Goal: Information Seeking & Learning: Compare options

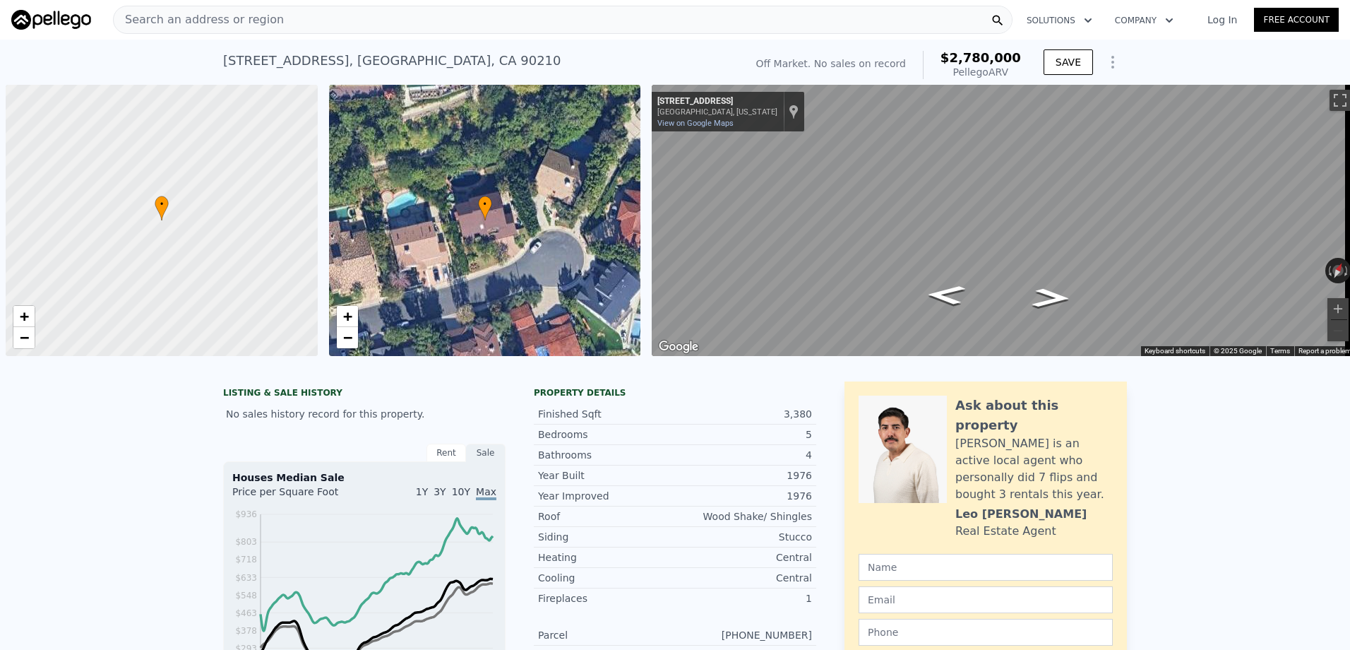
scroll to position [0, 6]
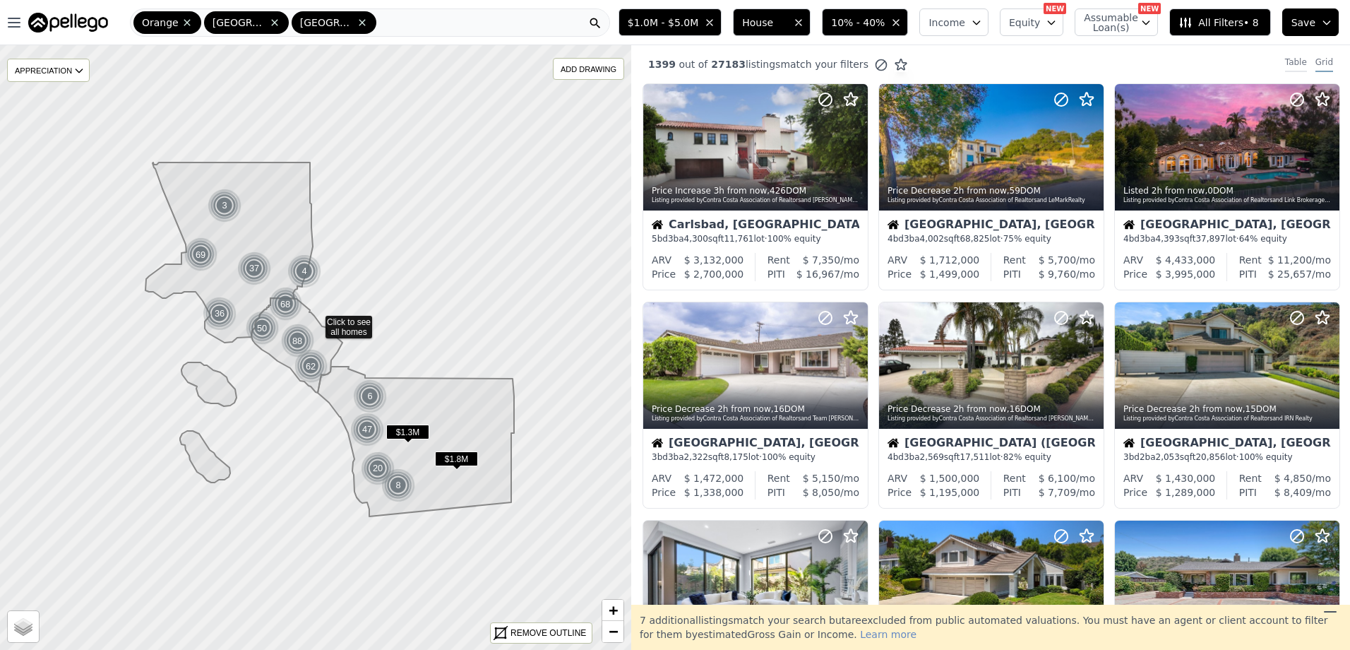
click at [1286, 59] on div "Table" at bounding box center [1296, 64] width 22 height 16
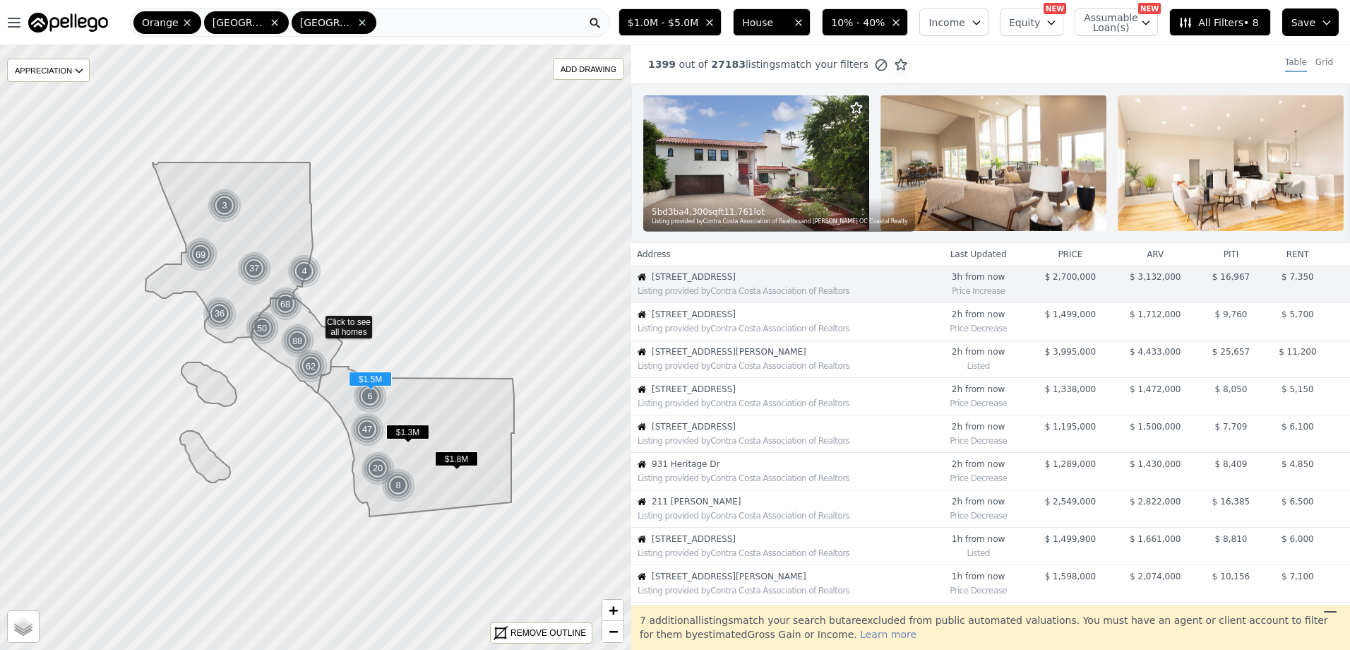
click at [729, 320] on span "2424 Gird Rd" at bounding box center [790, 314] width 276 height 11
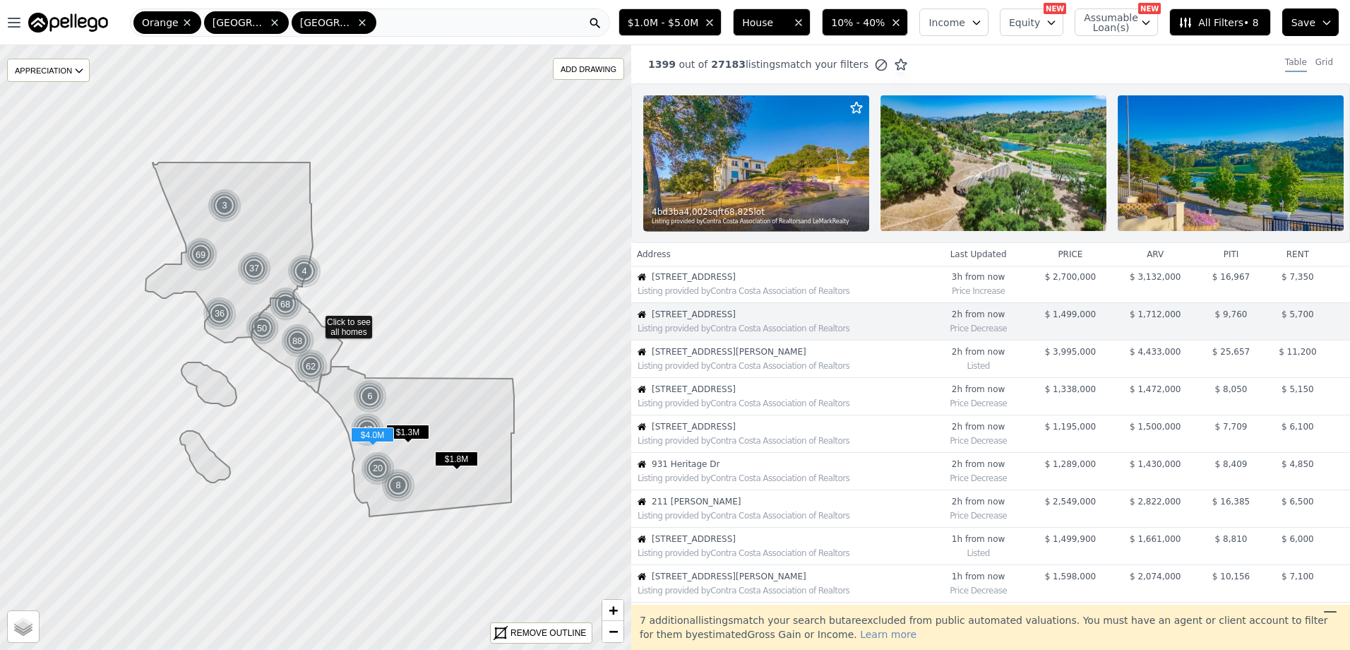
click at [740, 357] on span "8374 St Andrews Rd" at bounding box center [790, 351] width 276 height 11
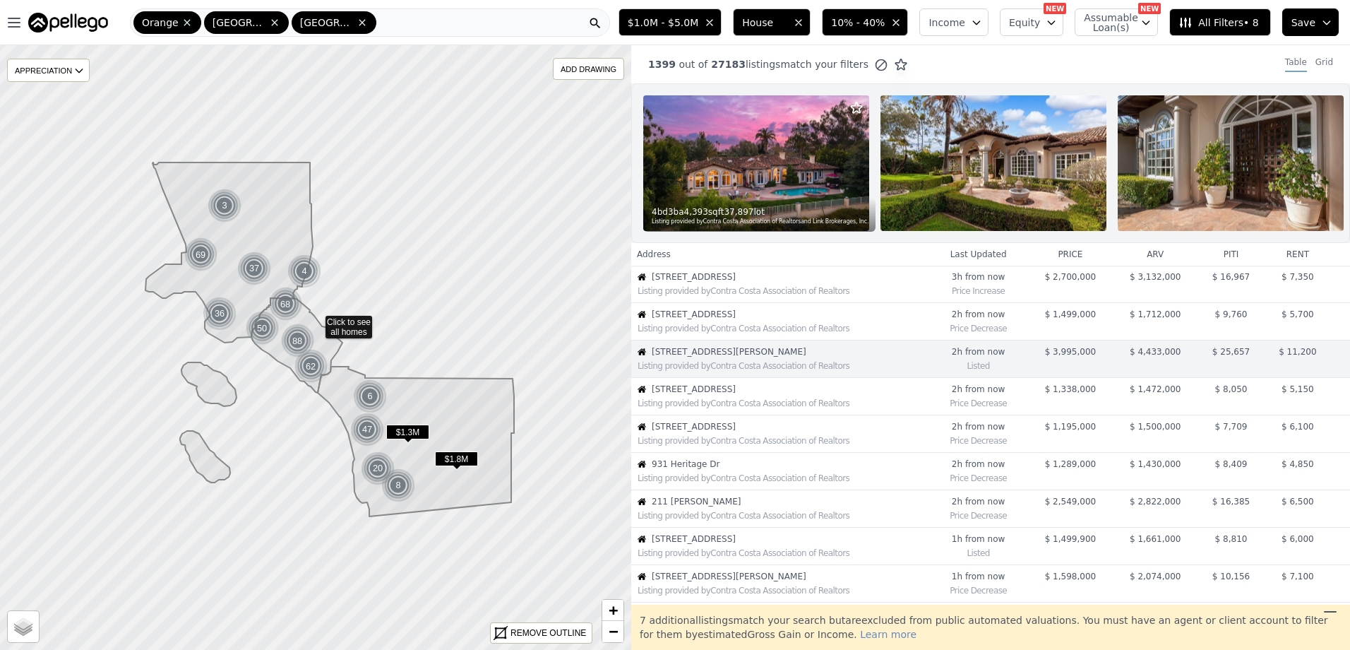
scroll to position [37, 0]
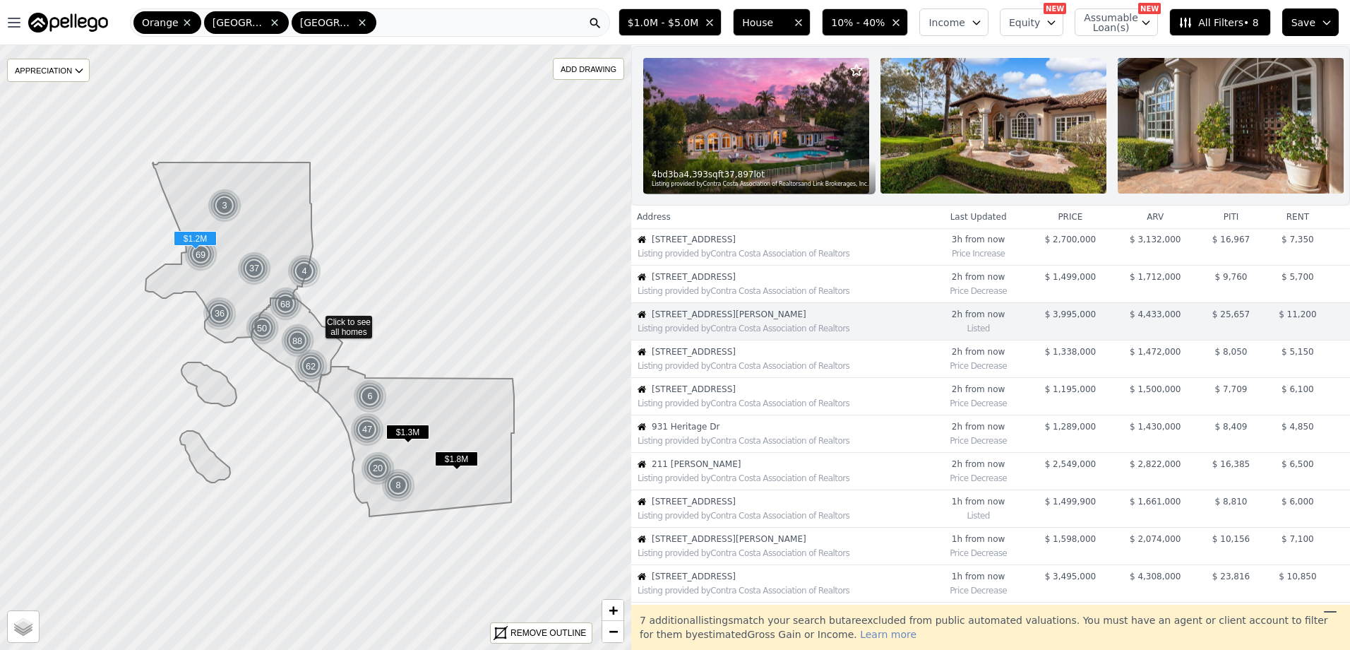
click at [756, 395] on span "19451 Blackhawk St" at bounding box center [790, 388] width 276 height 11
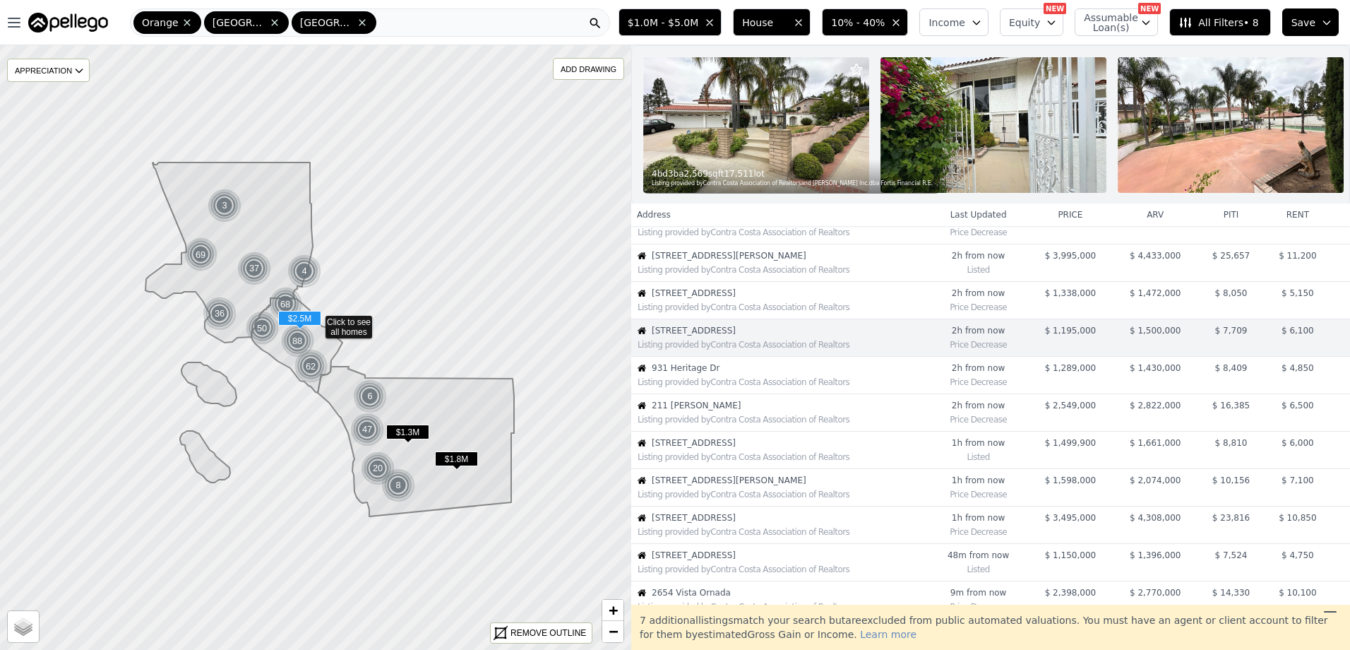
scroll to position [112, 0]
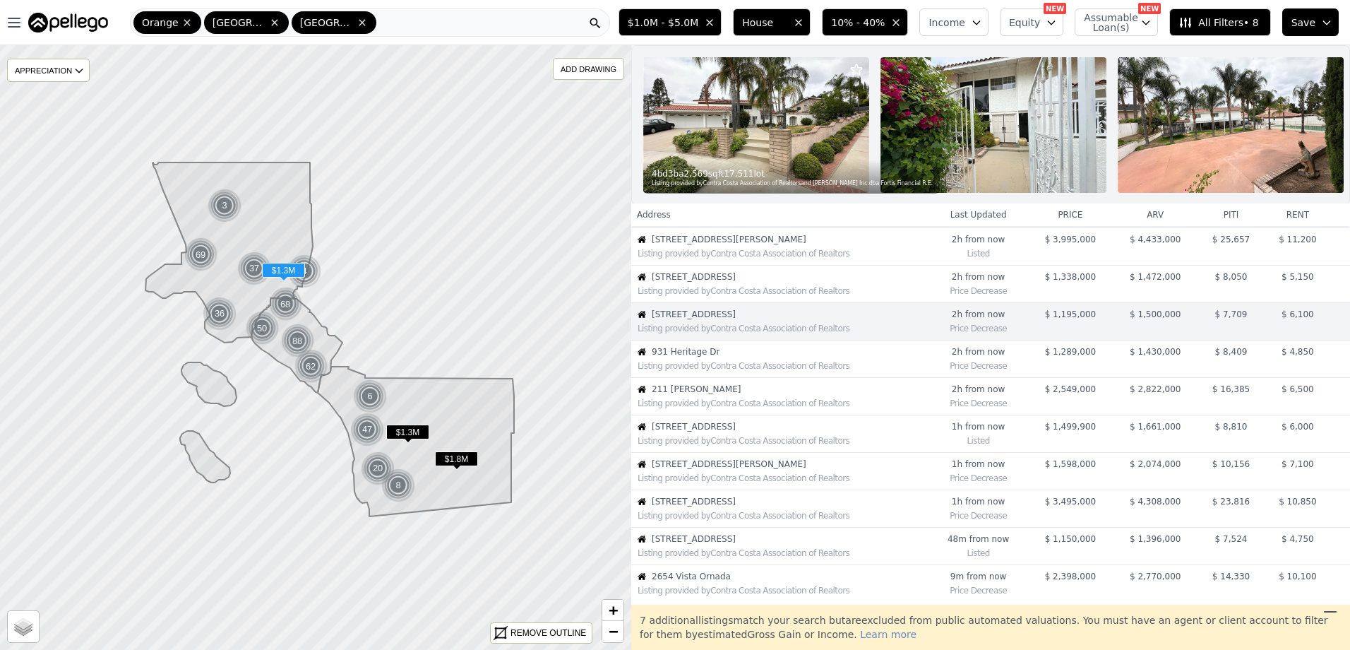
click at [721, 369] on div "Listing provided by Contra Costa Association of Realtors" at bounding box center [780, 364] width 296 height 14
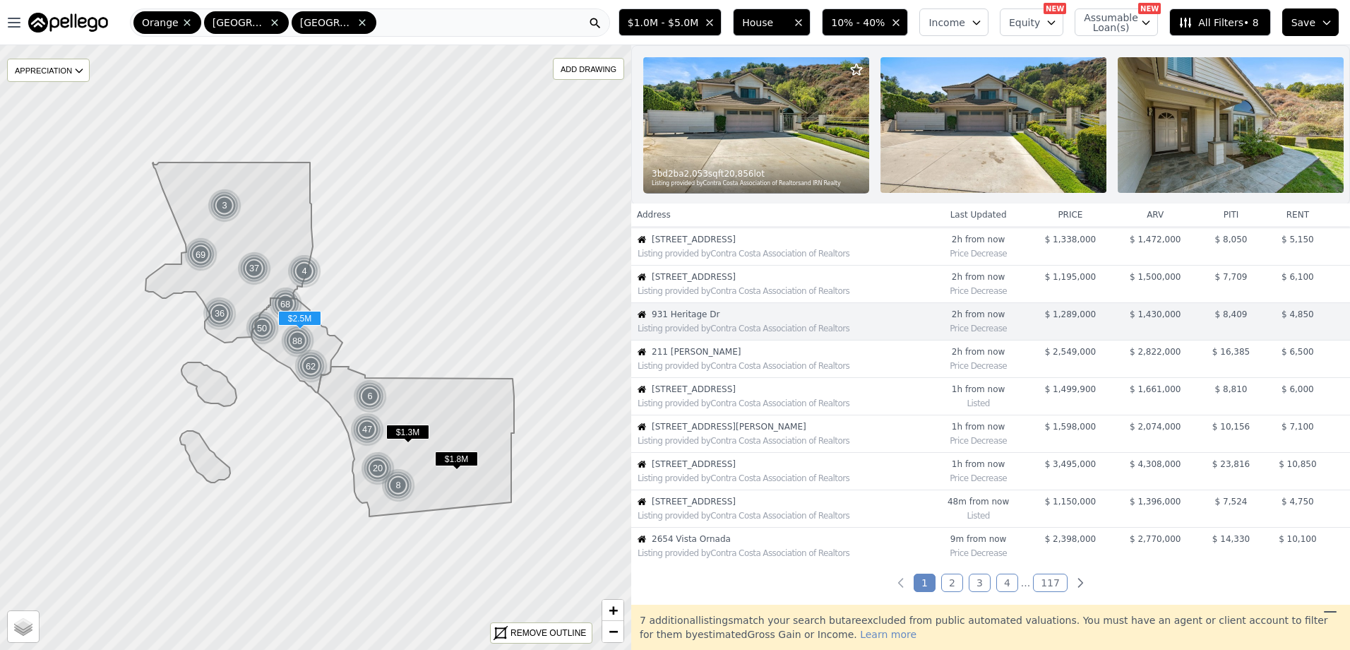
click at [755, 357] on span "211 Fiore" at bounding box center [790, 351] width 276 height 11
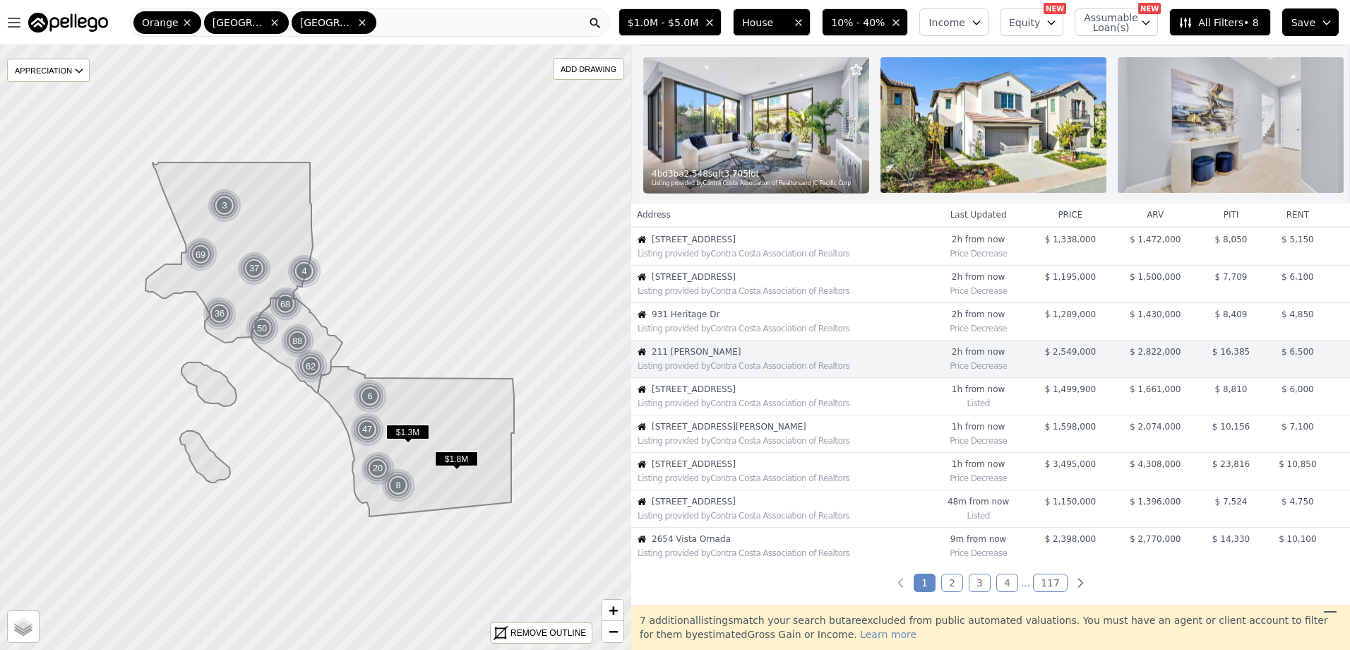
scroll to position [187, 0]
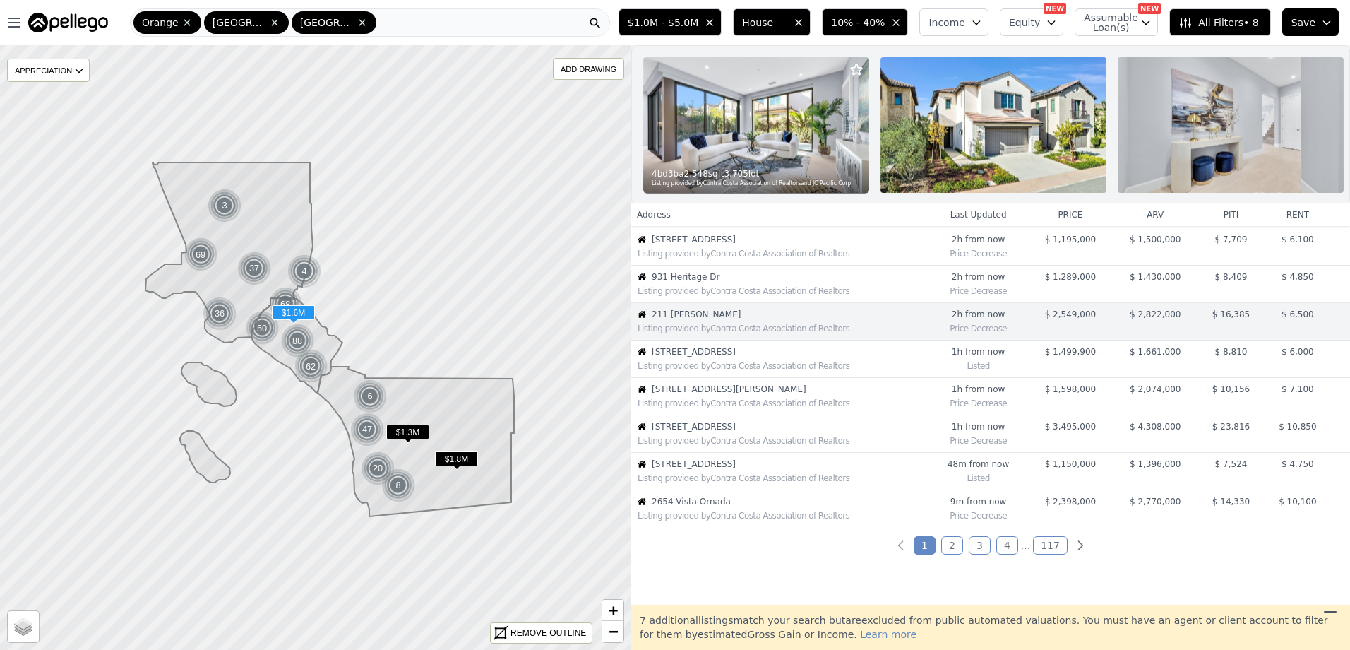
click at [768, 405] on div "Listing provided by Contra Costa Association of Realtors" at bounding box center [780, 402] width 296 height 14
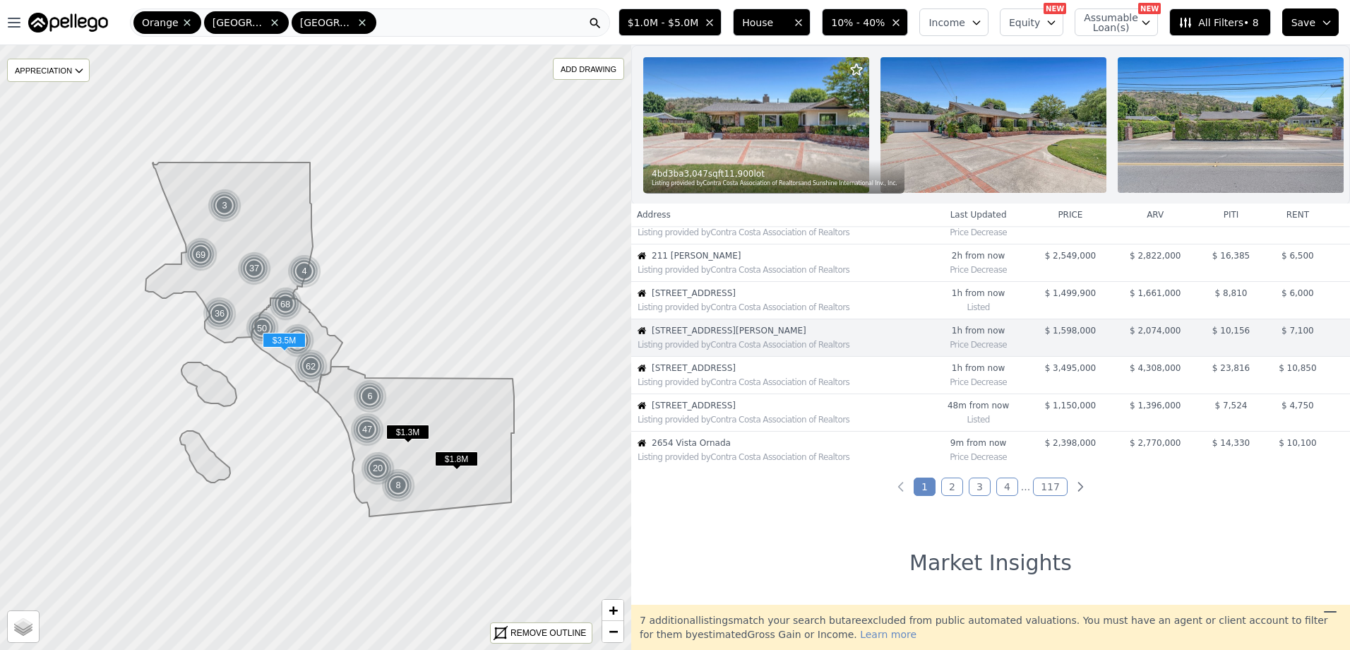
scroll to position [262, 0]
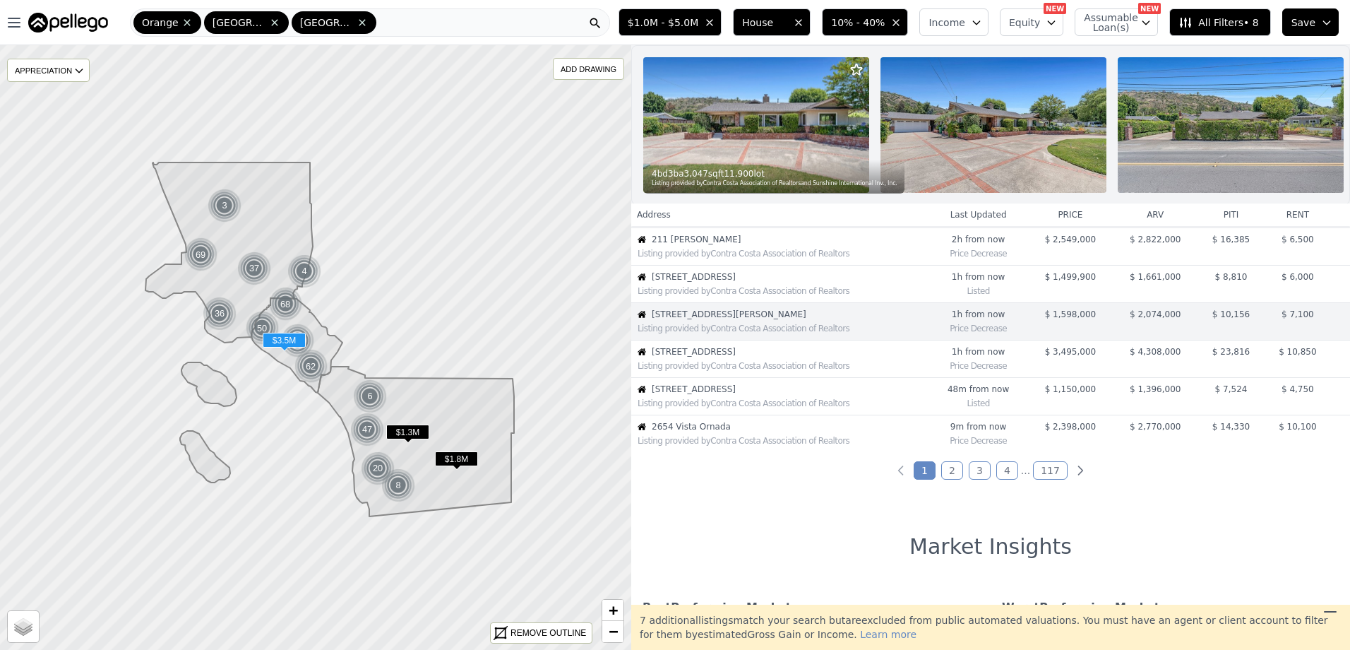
click at [705, 368] on div "Listing provided by Contra Costa Association of Realtors" at bounding box center [780, 364] width 296 height 14
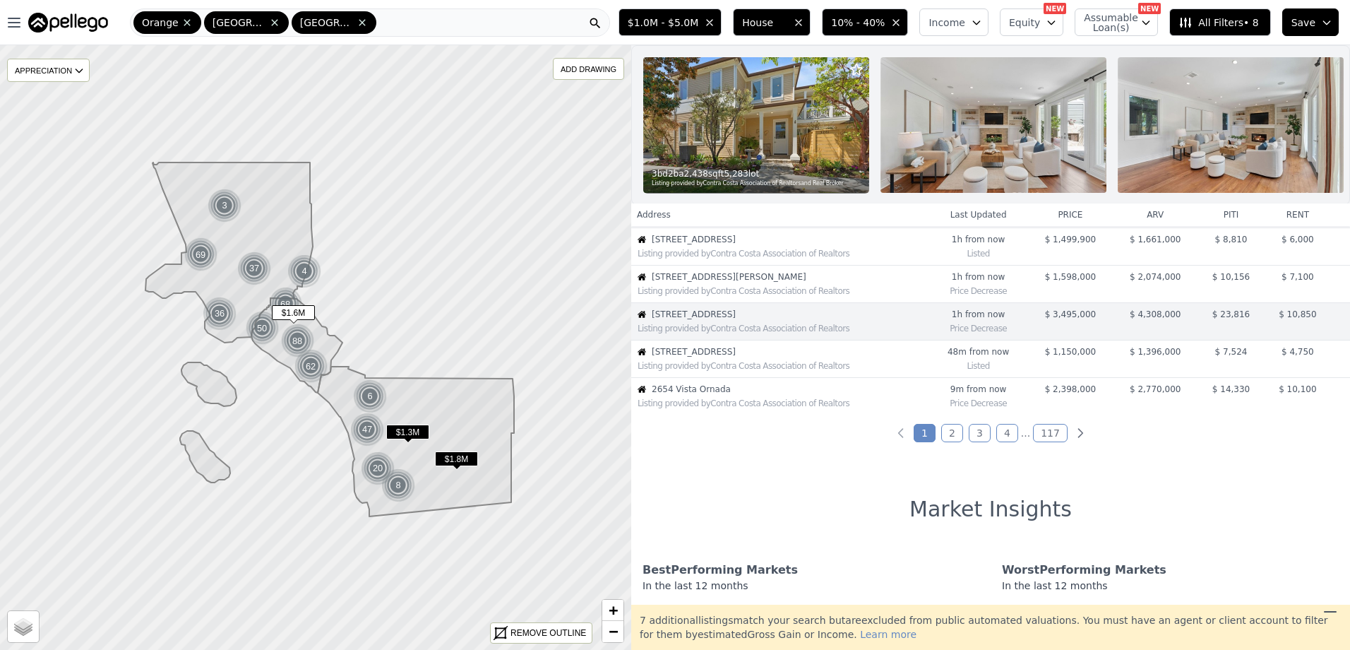
click at [725, 282] on span "10436 Crawford Canyon Rd" at bounding box center [790, 276] width 276 height 11
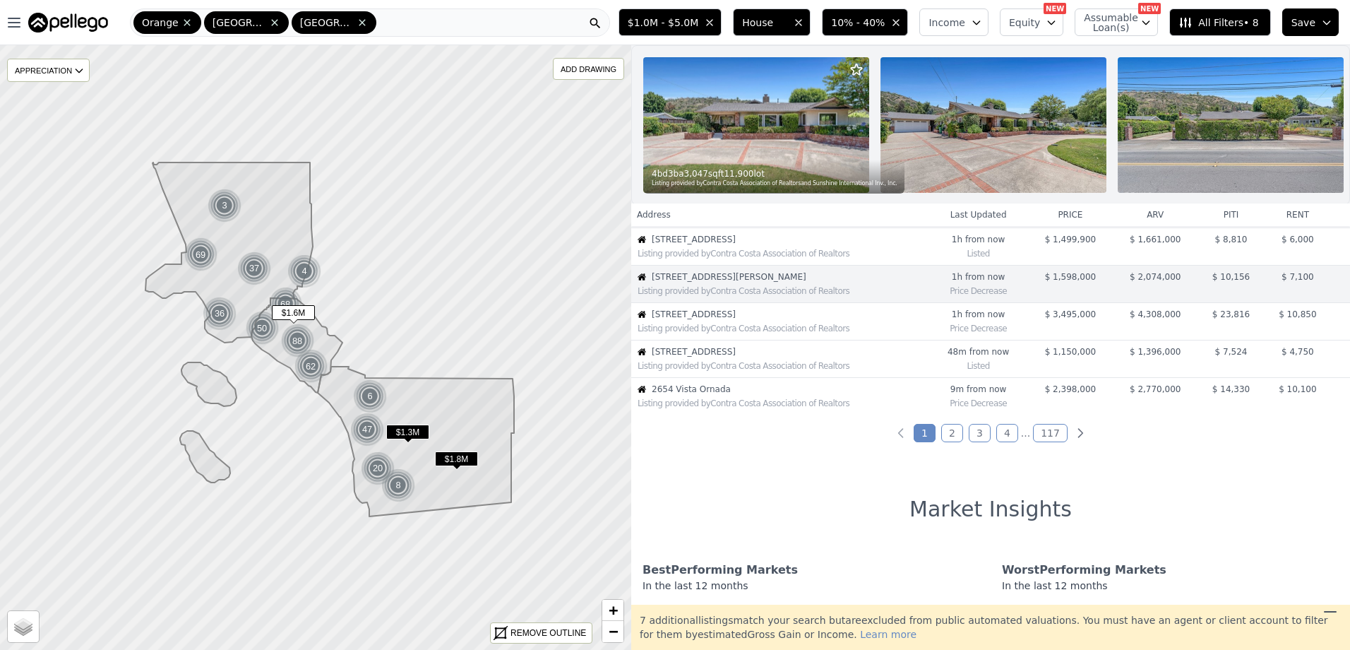
scroll to position [262, 0]
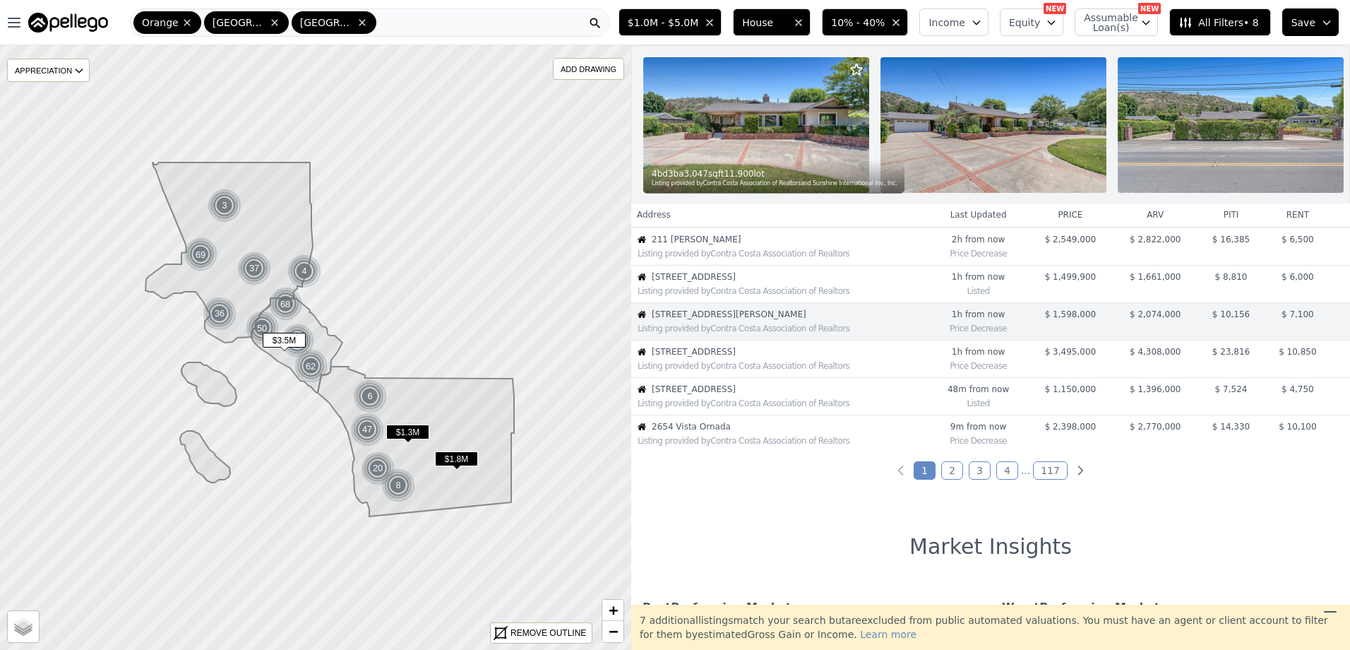
click at [766, 368] on div "Listing provided by Contra Costa Association of Realtors" at bounding box center [780, 364] width 296 height 14
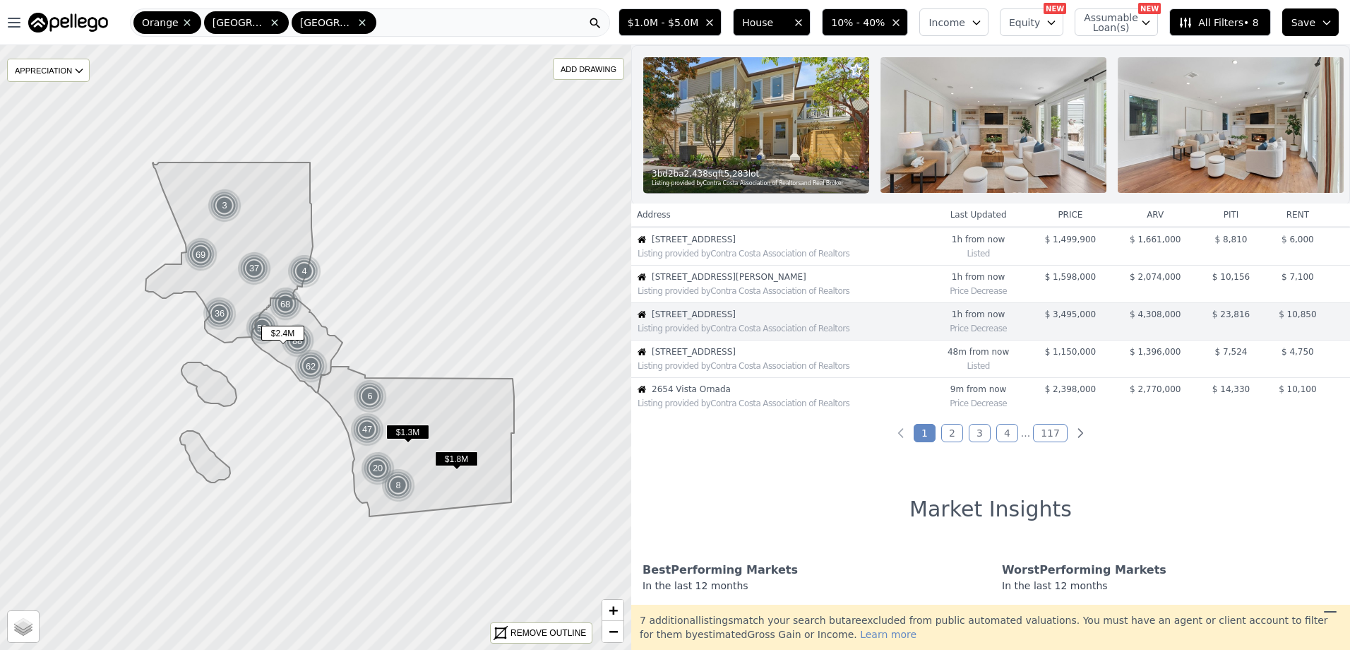
click at [757, 407] on div "Listing provided by Contra Costa Association of Realtors" at bounding box center [780, 402] width 296 height 14
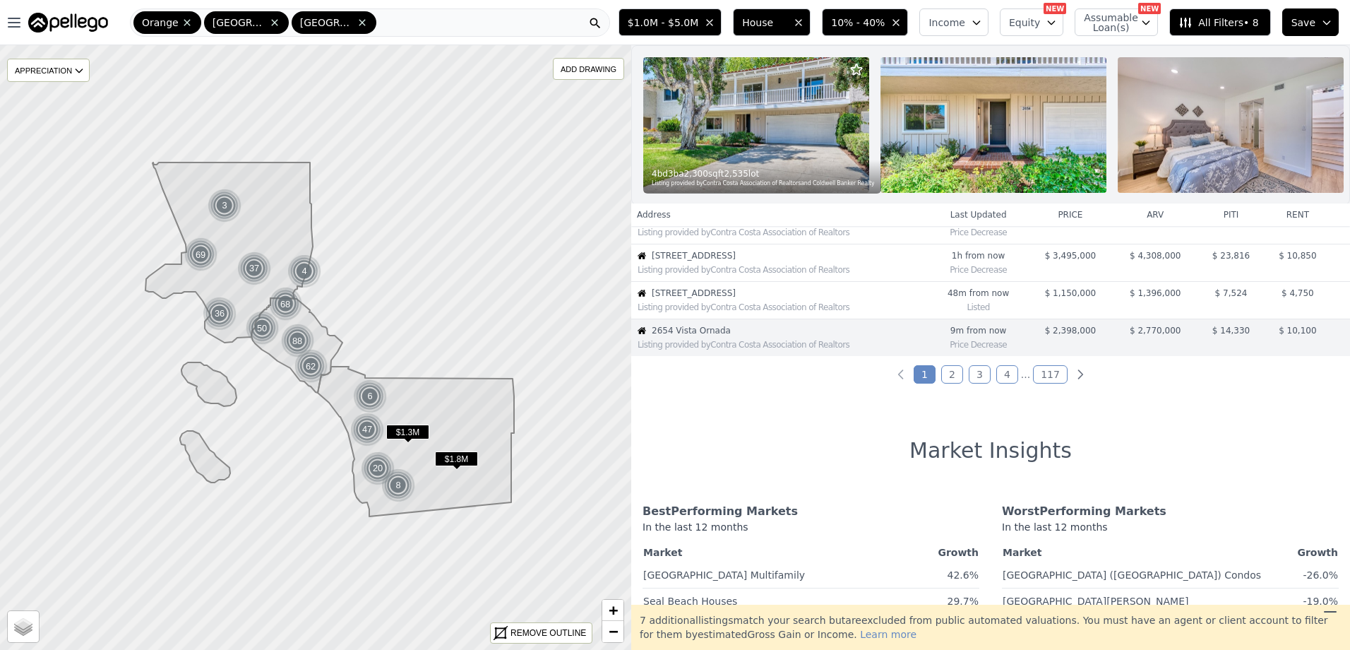
scroll to position [374, 0]
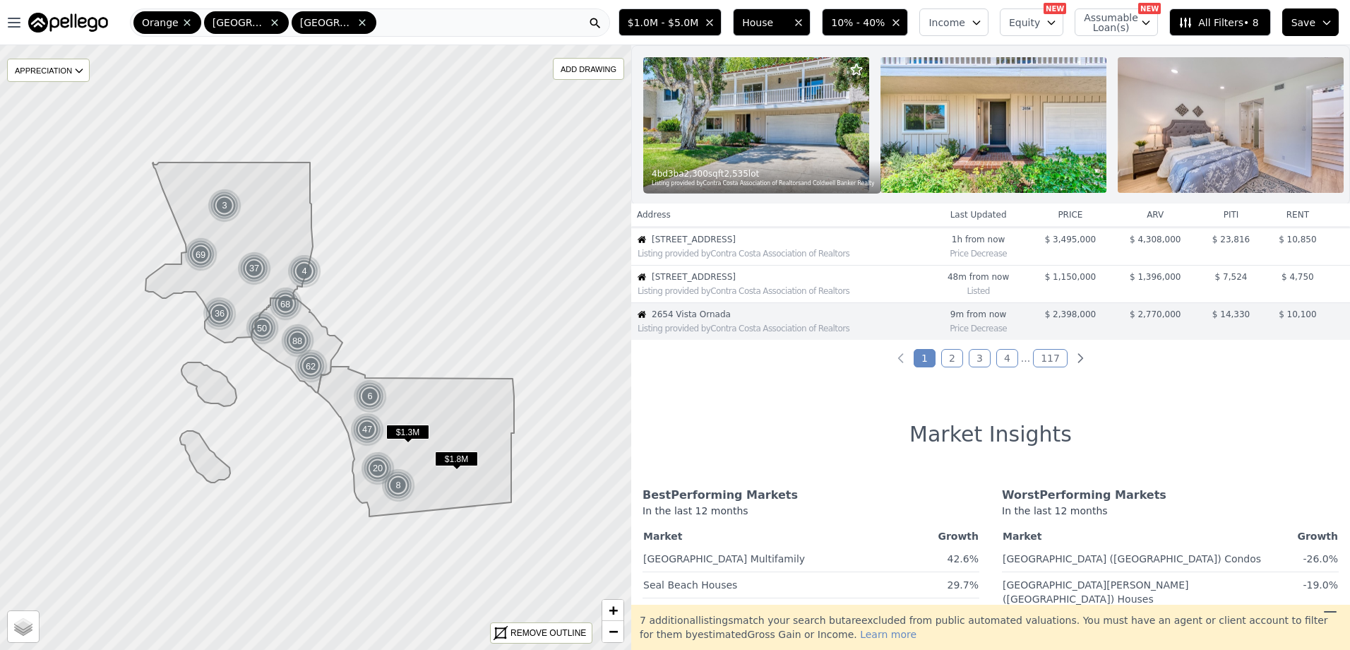
click at [947, 367] on link "2" at bounding box center [952, 358] width 22 height 18
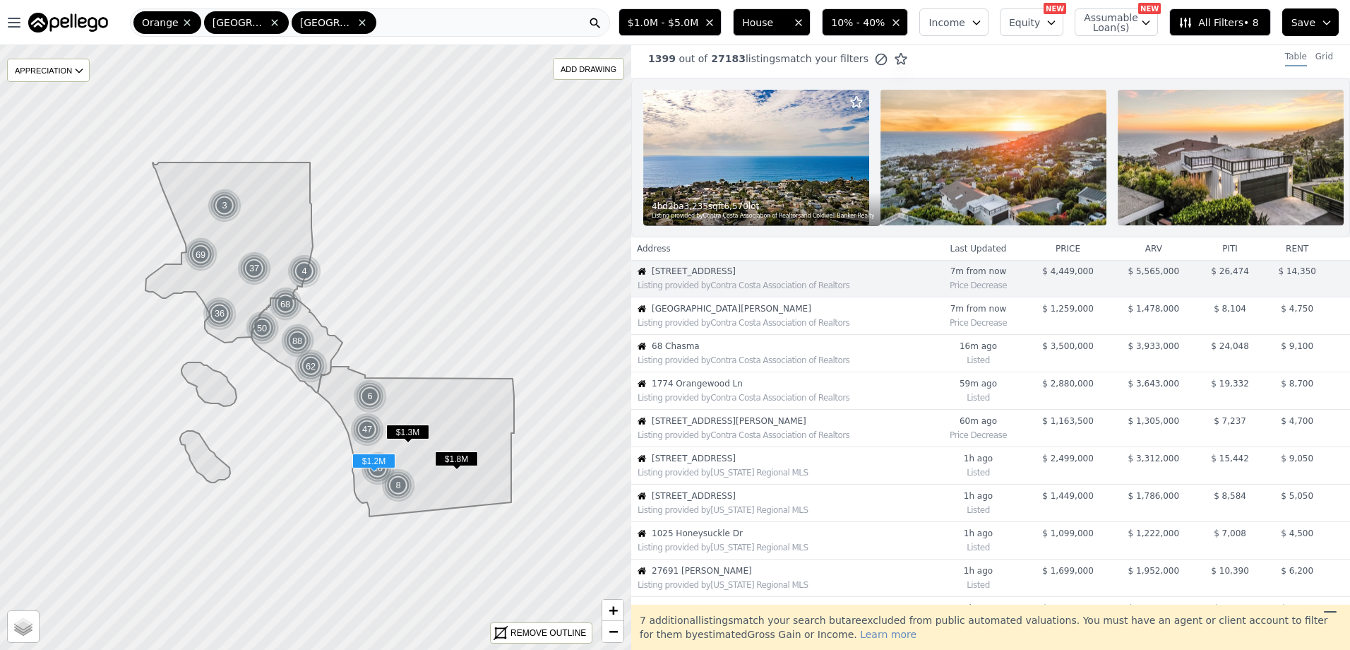
scroll to position [0, 0]
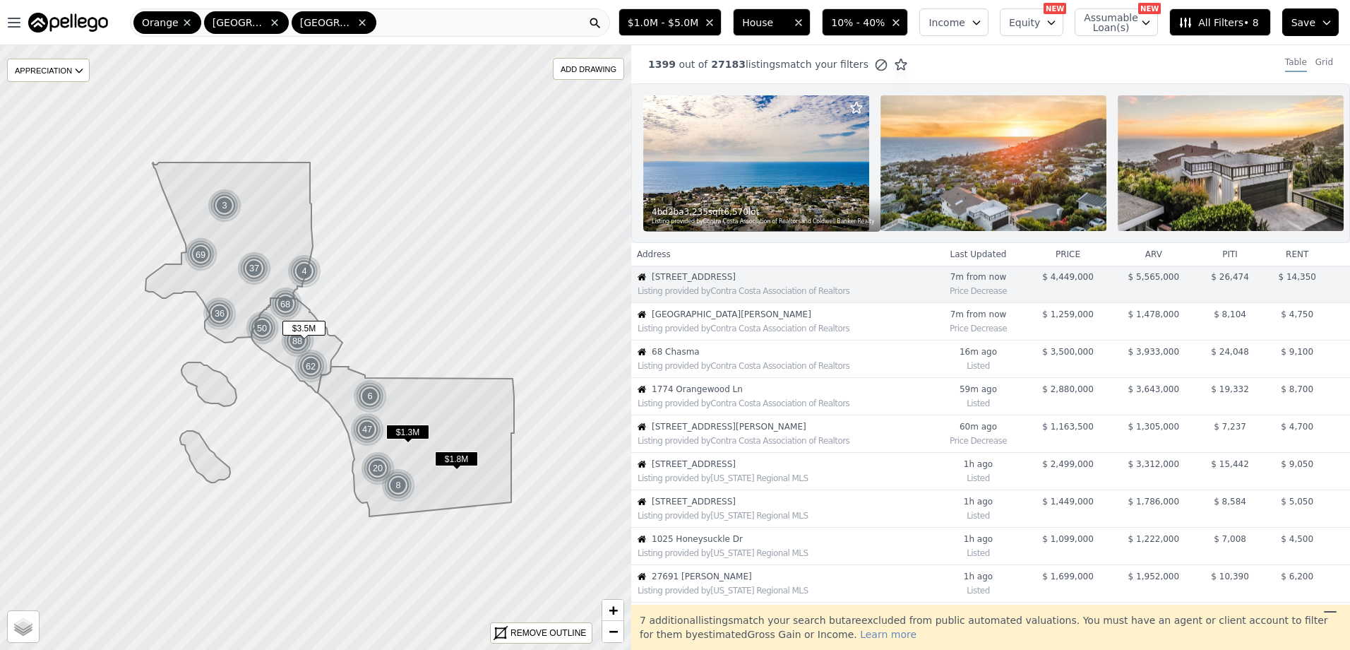
click at [815, 370] on div "Listing provided by Contra Costa Association of Realtors" at bounding box center [781, 364] width 299 height 14
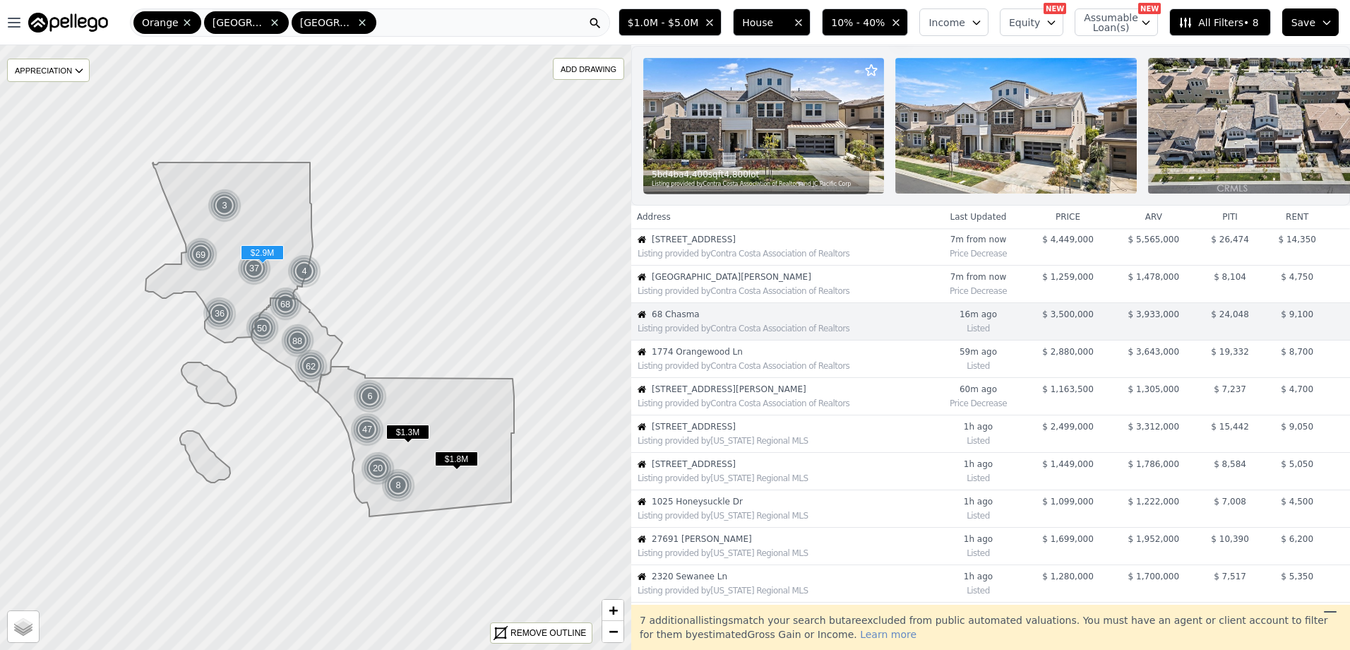
click at [851, 357] on span "1774 Orangewood Ln" at bounding box center [791, 351] width 279 height 11
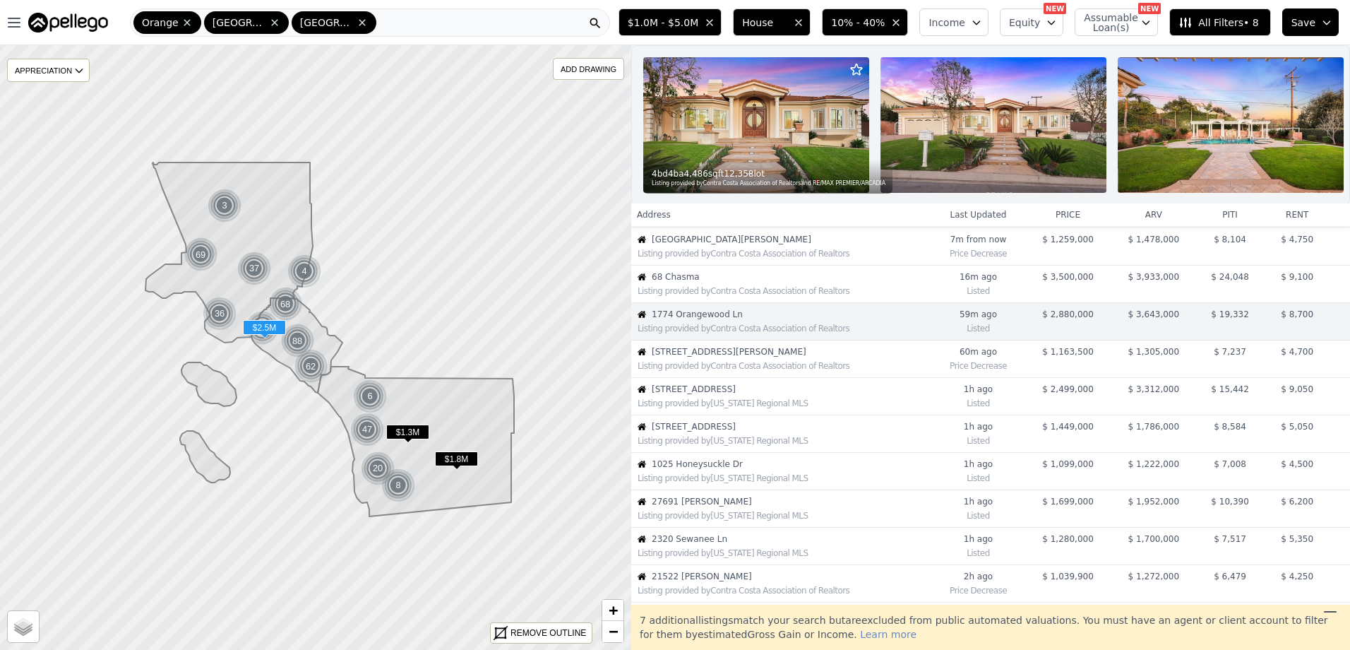
click at [849, 395] on span "6491 Morningside Dr" at bounding box center [791, 388] width 279 height 11
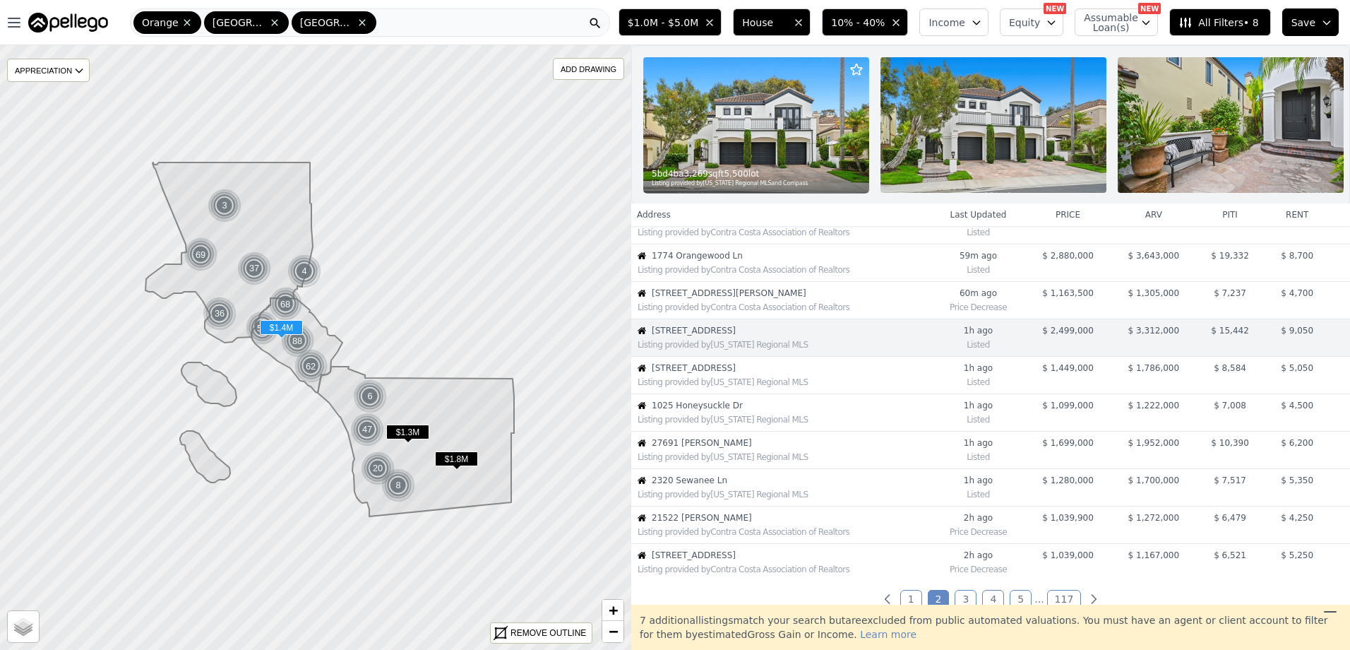
scroll to position [150, 0]
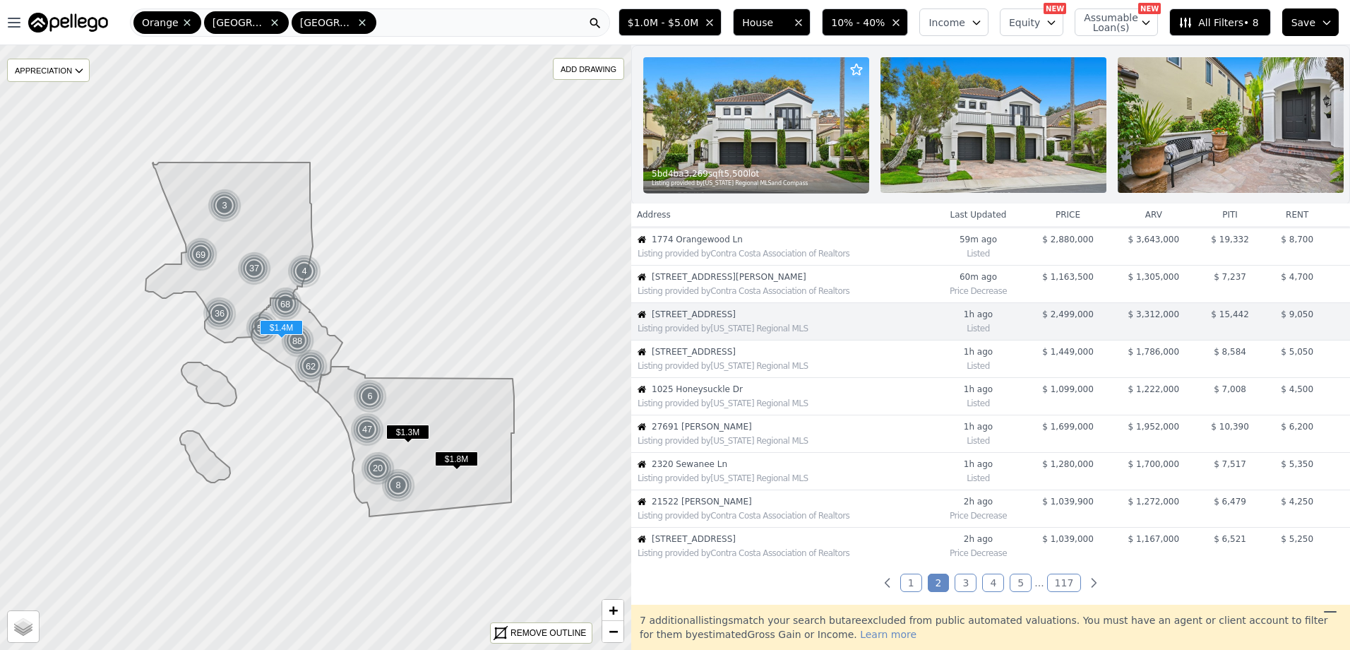
click at [821, 357] on span "3067 Trinity Dr" at bounding box center [791, 351] width 279 height 11
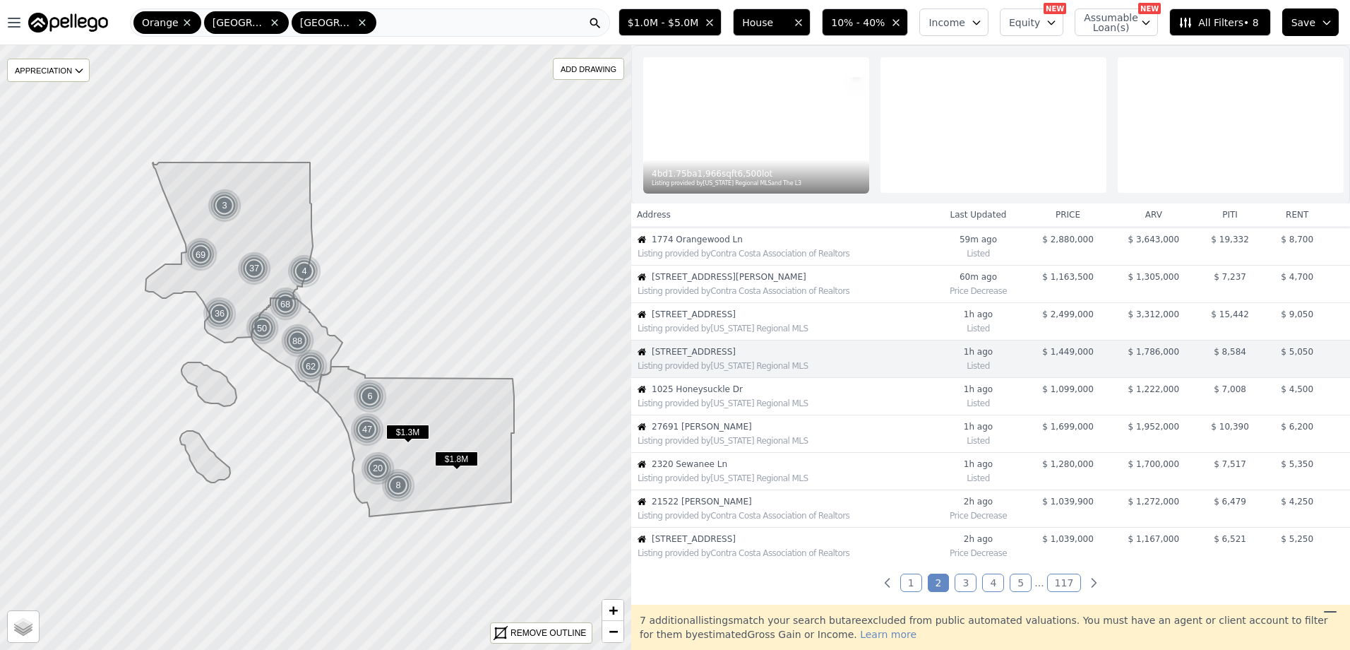
scroll to position [187, 0]
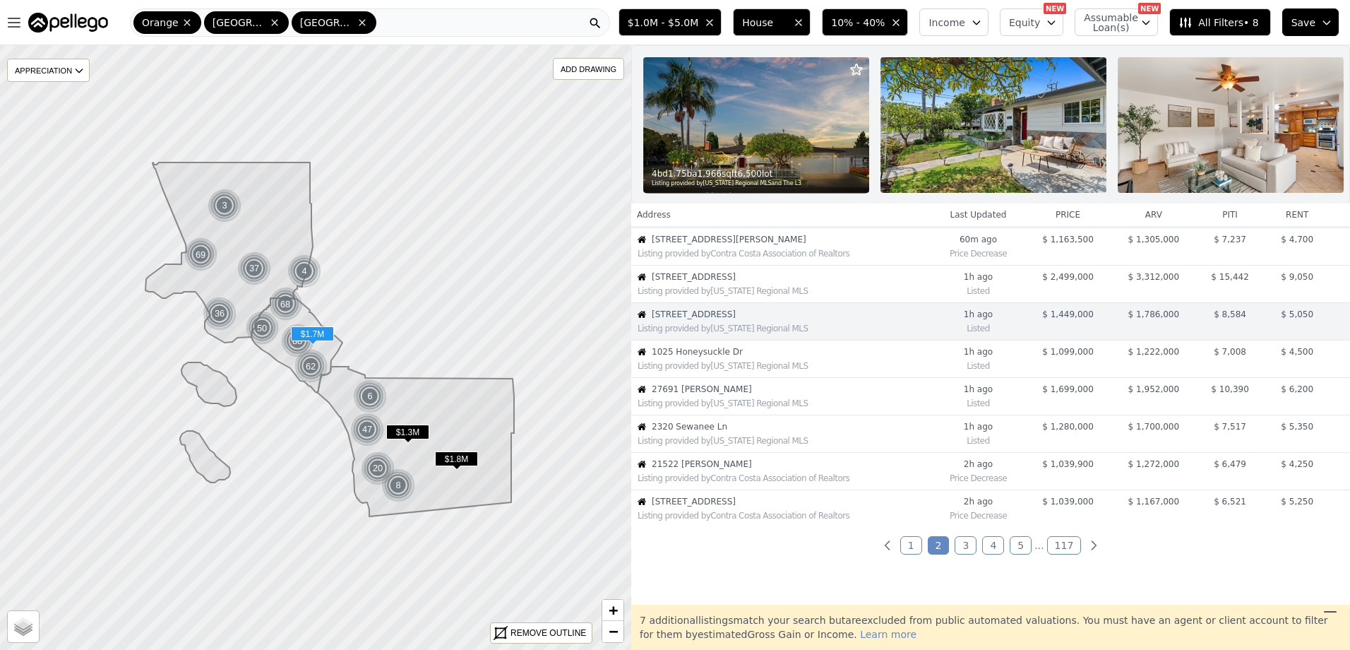
click at [794, 395] on span "27691 Alarcon" at bounding box center [791, 388] width 279 height 11
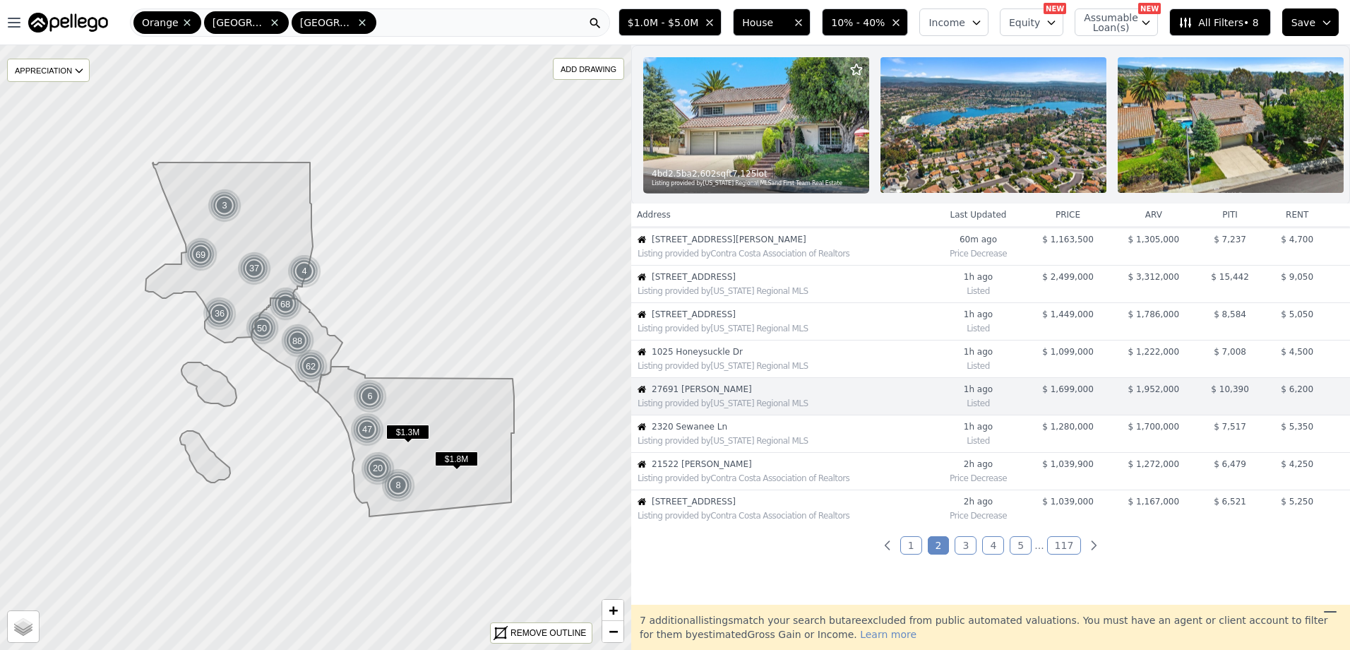
scroll to position [262, 0]
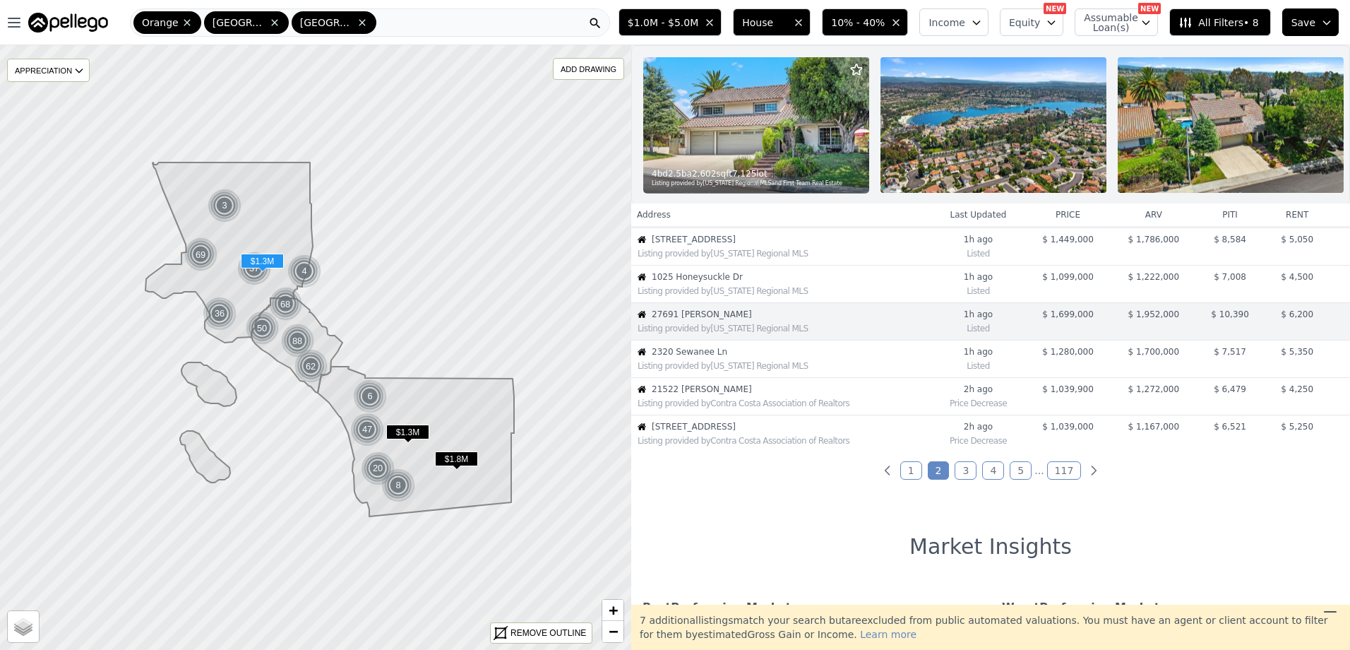
click at [749, 371] on div "Listing provided by California Regional MLS" at bounding box center [784, 365] width 293 height 11
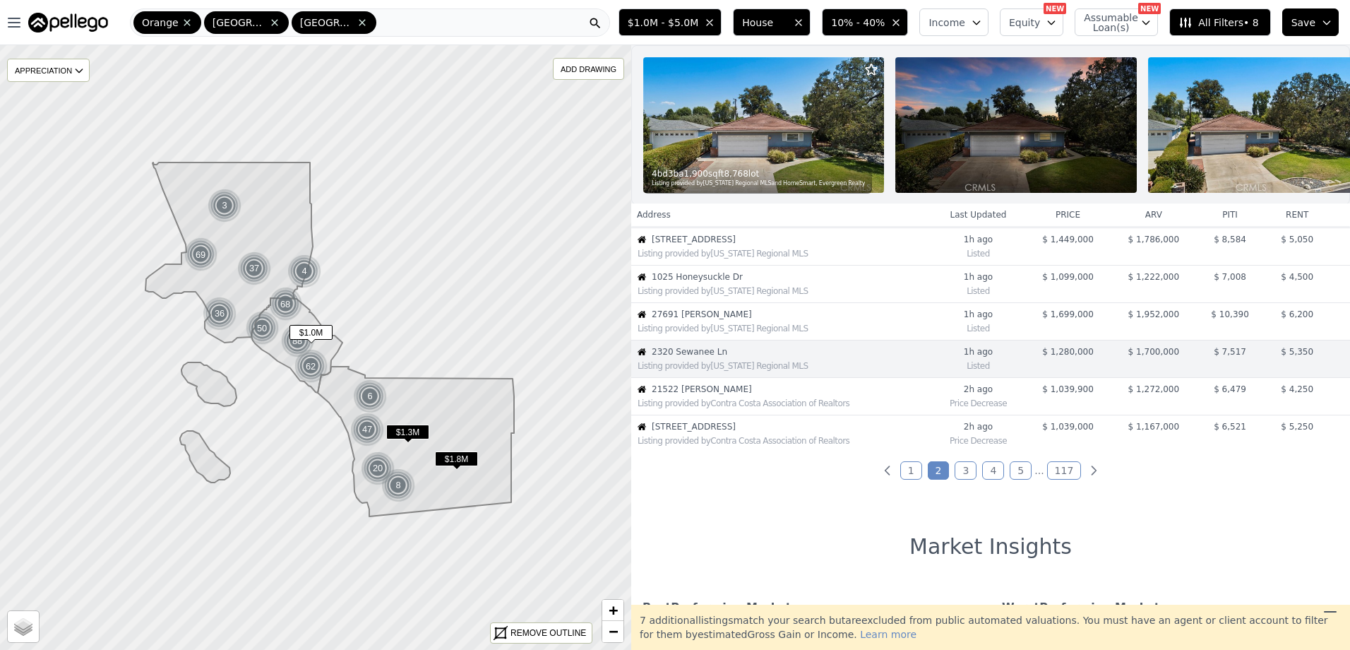
scroll to position [299, 0]
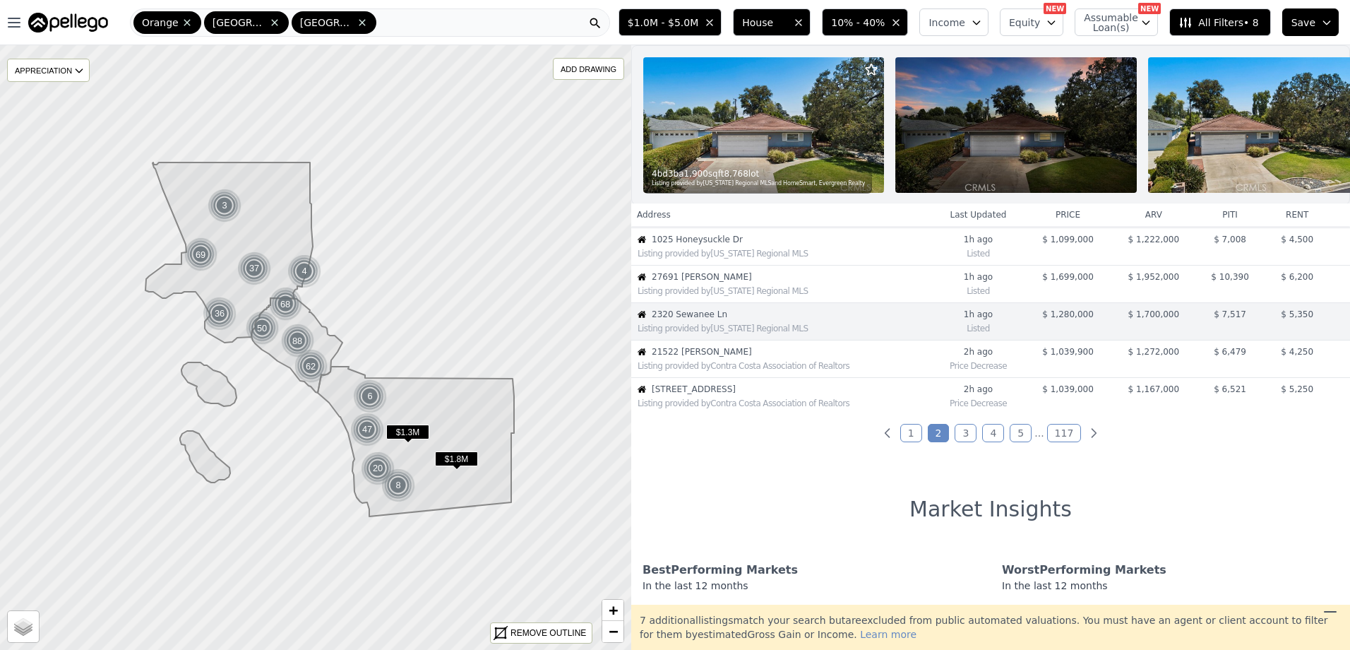
click at [960, 439] on link "3" at bounding box center [966, 433] width 22 height 18
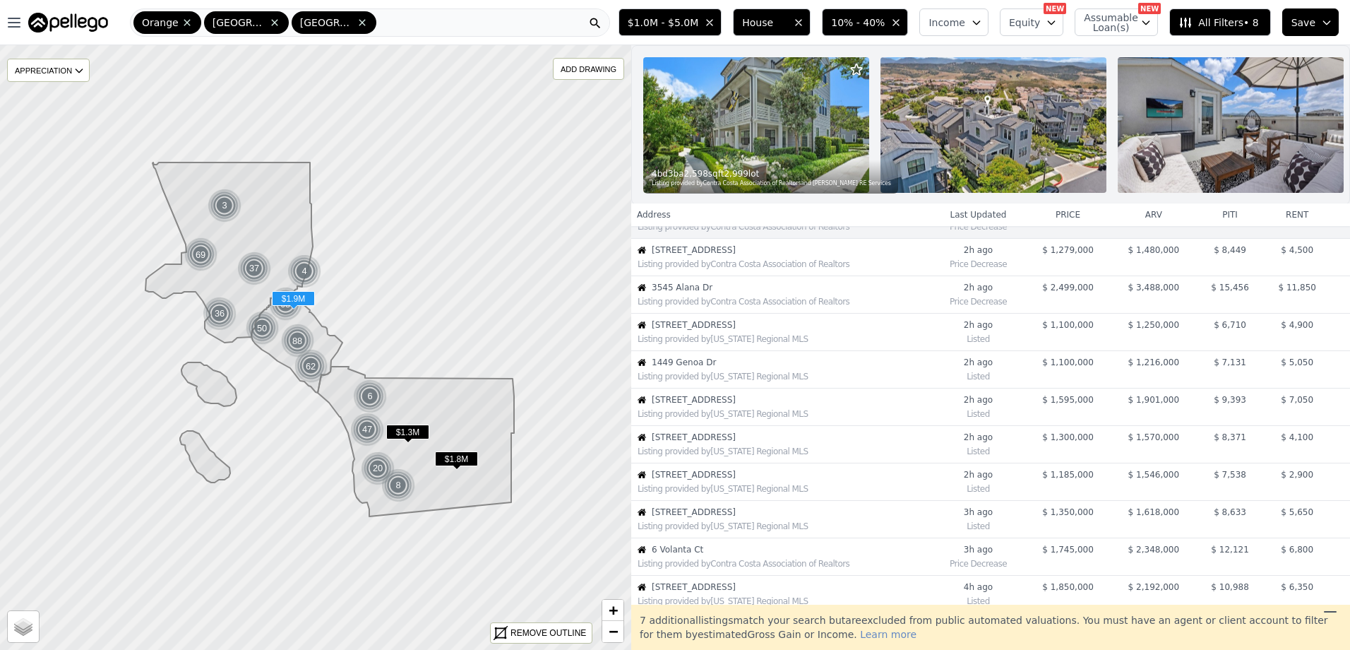
scroll to position [0, 0]
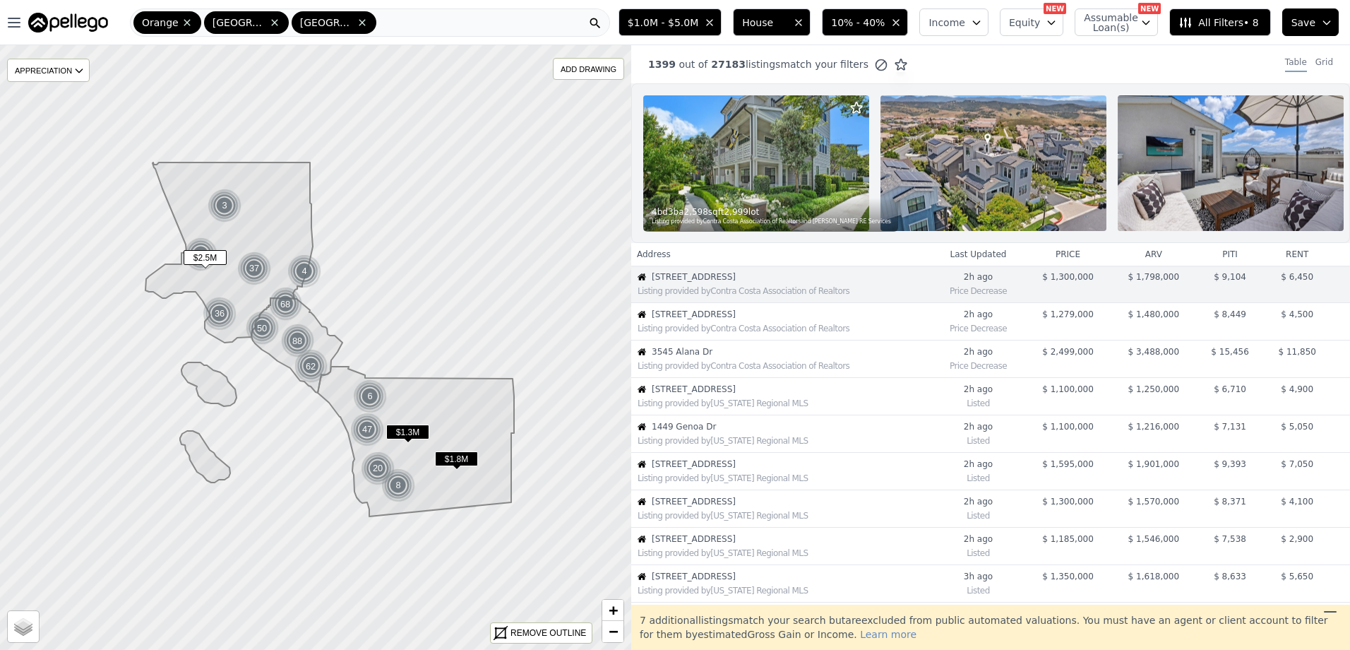
click at [838, 357] on span "3545 Alana Dr" at bounding box center [791, 351] width 279 height 11
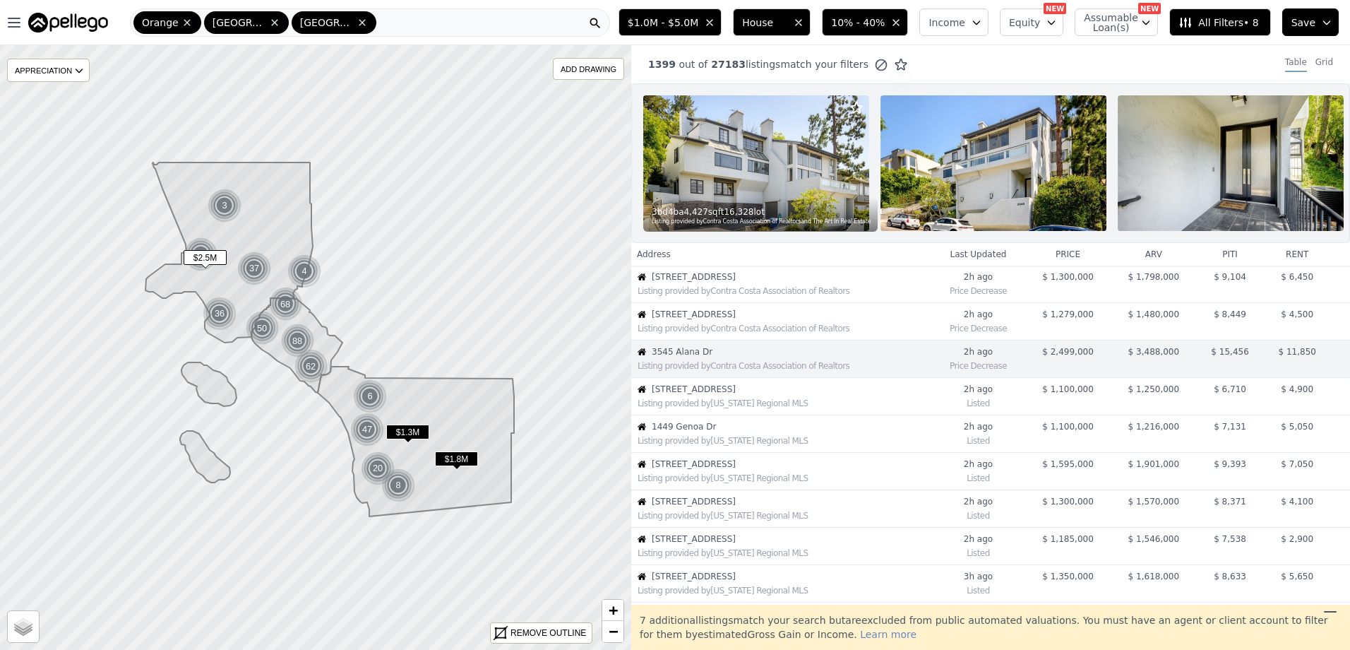
scroll to position [37, 0]
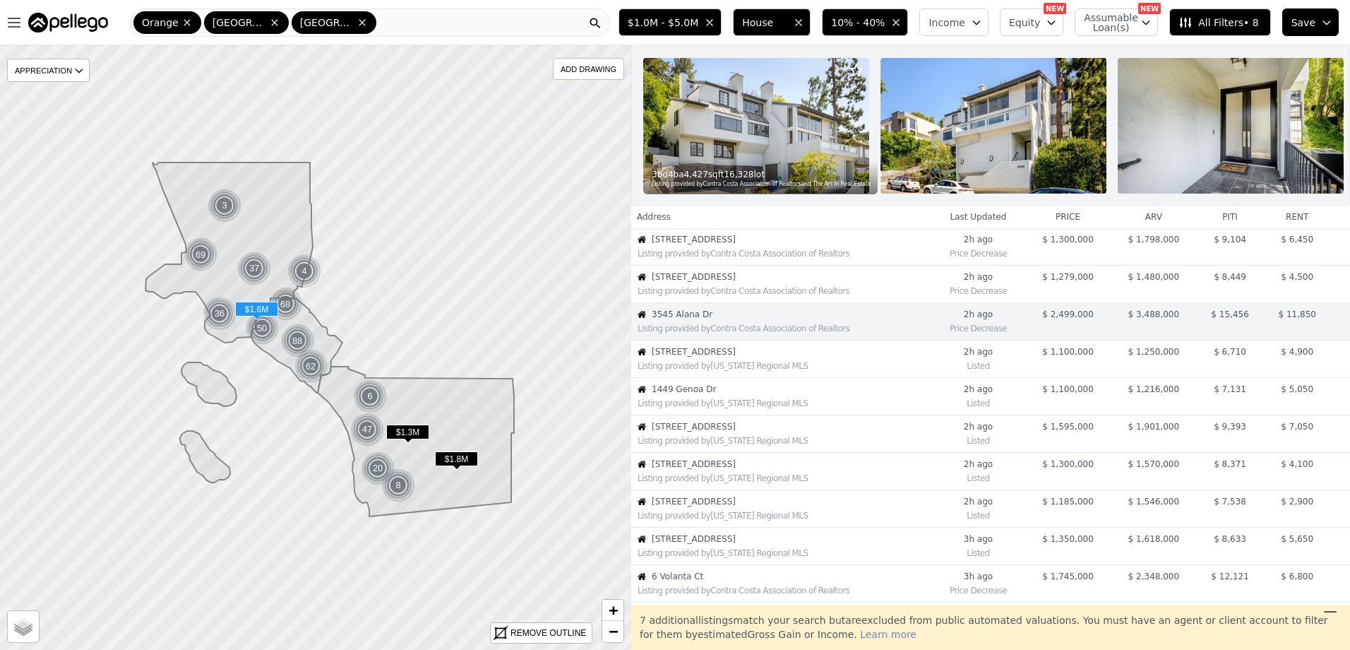
click at [703, 432] on span "11121 Kensington Rd" at bounding box center [791, 426] width 279 height 11
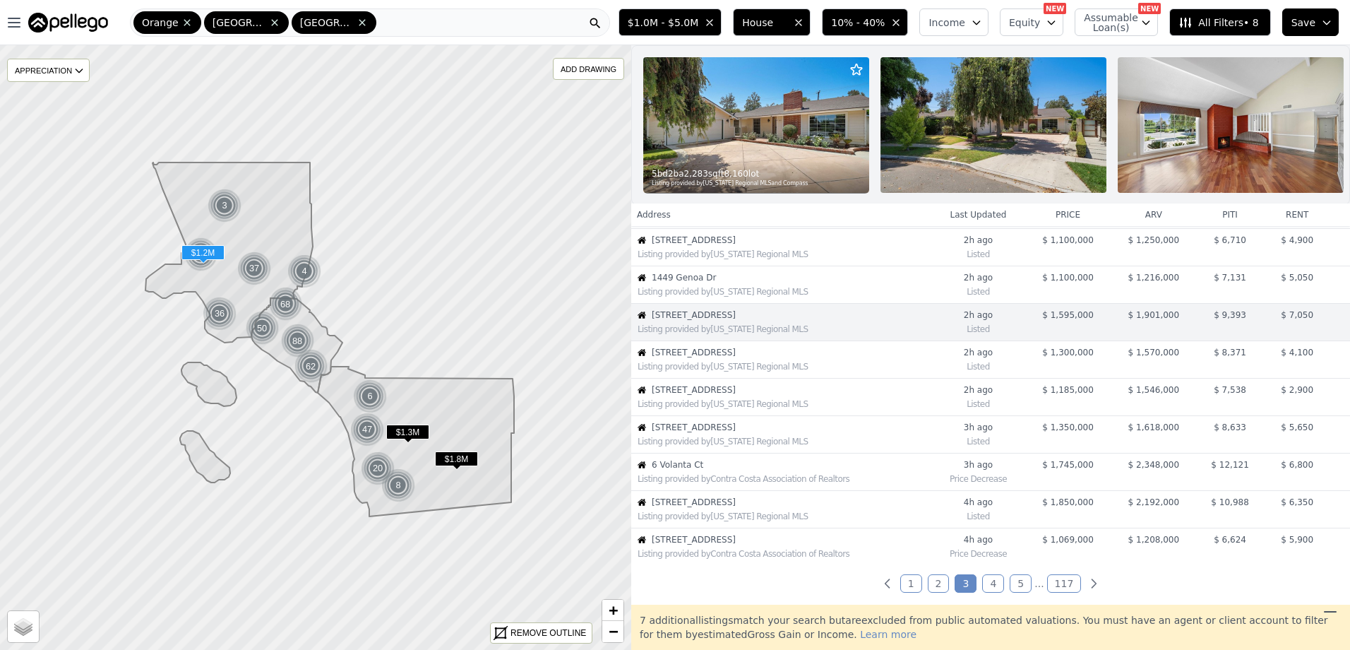
scroll to position [150, 0]
click at [721, 407] on div "Listing provided by California Regional MLS" at bounding box center [781, 402] width 299 height 14
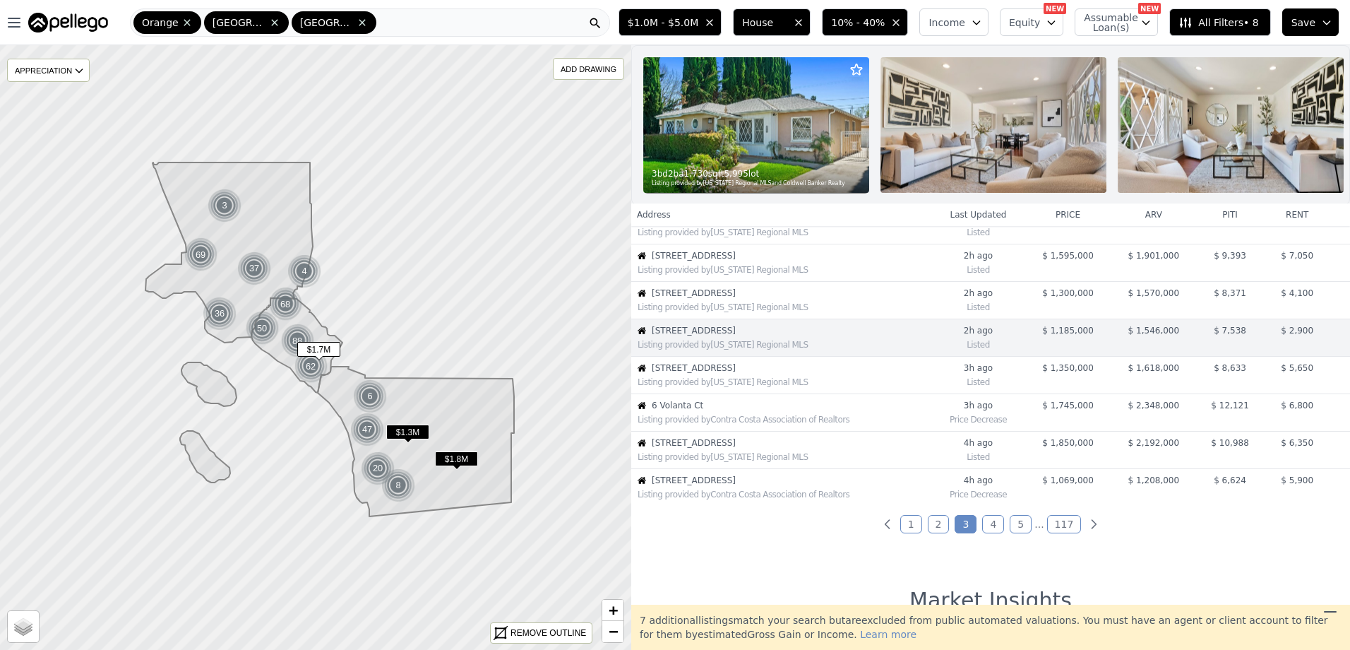
scroll to position [225, 0]
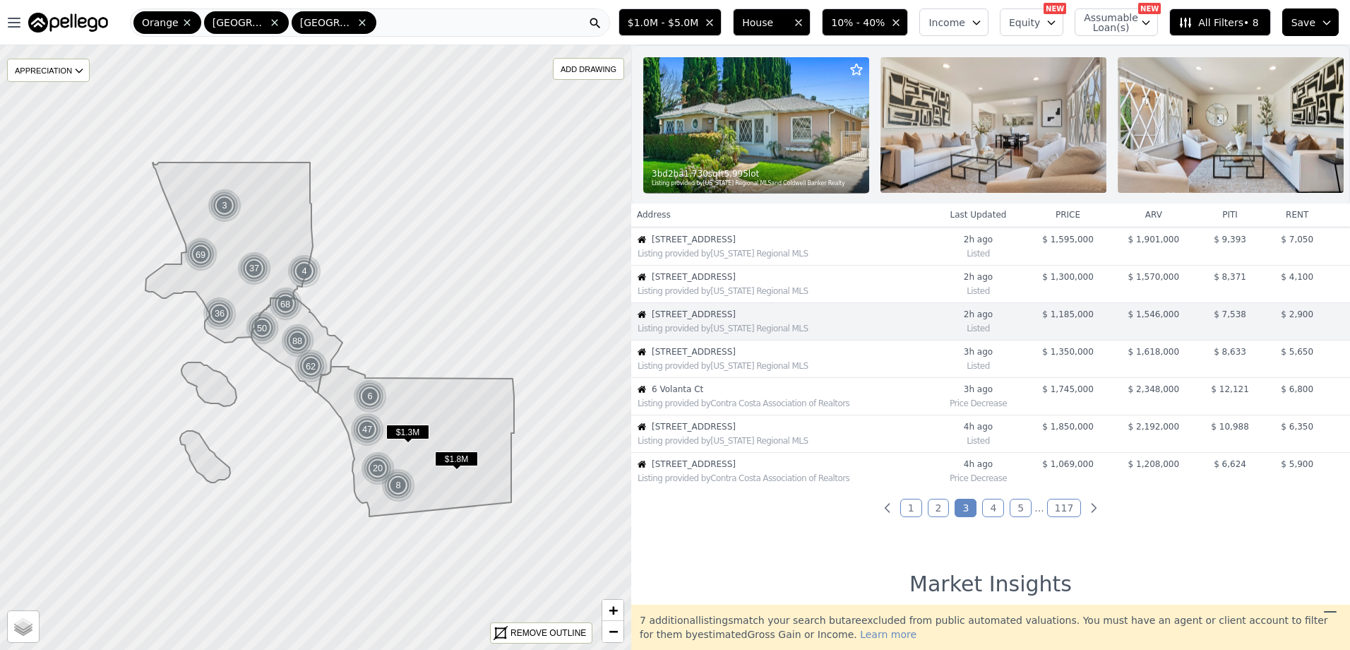
click at [933, 514] on link "2" at bounding box center [939, 507] width 22 height 18
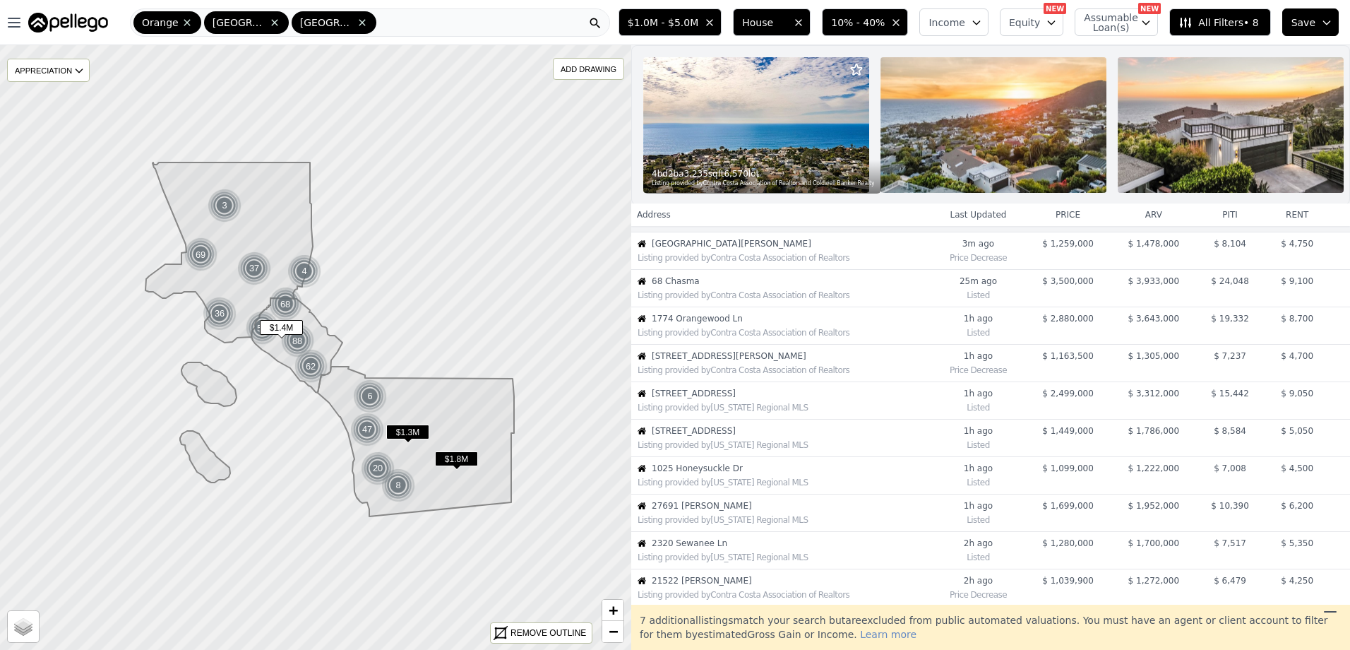
scroll to position [141, 0]
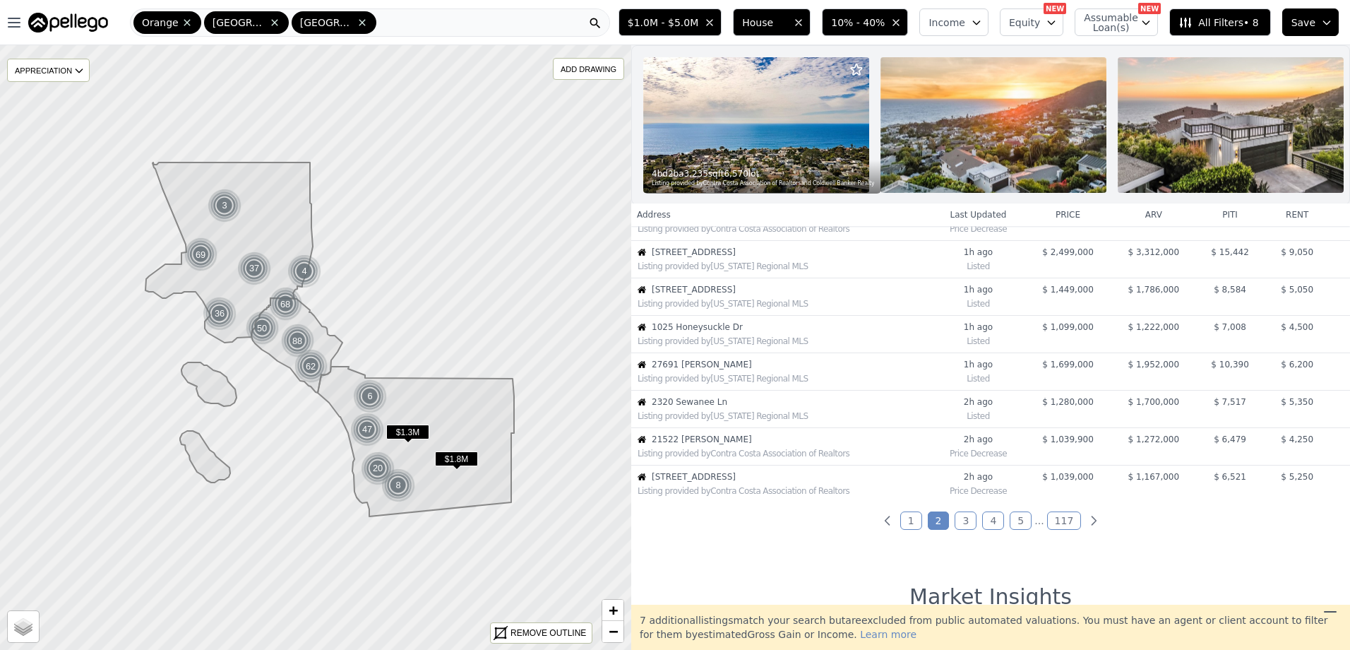
click at [907, 522] on link "1" at bounding box center [911, 520] width 22 height 18
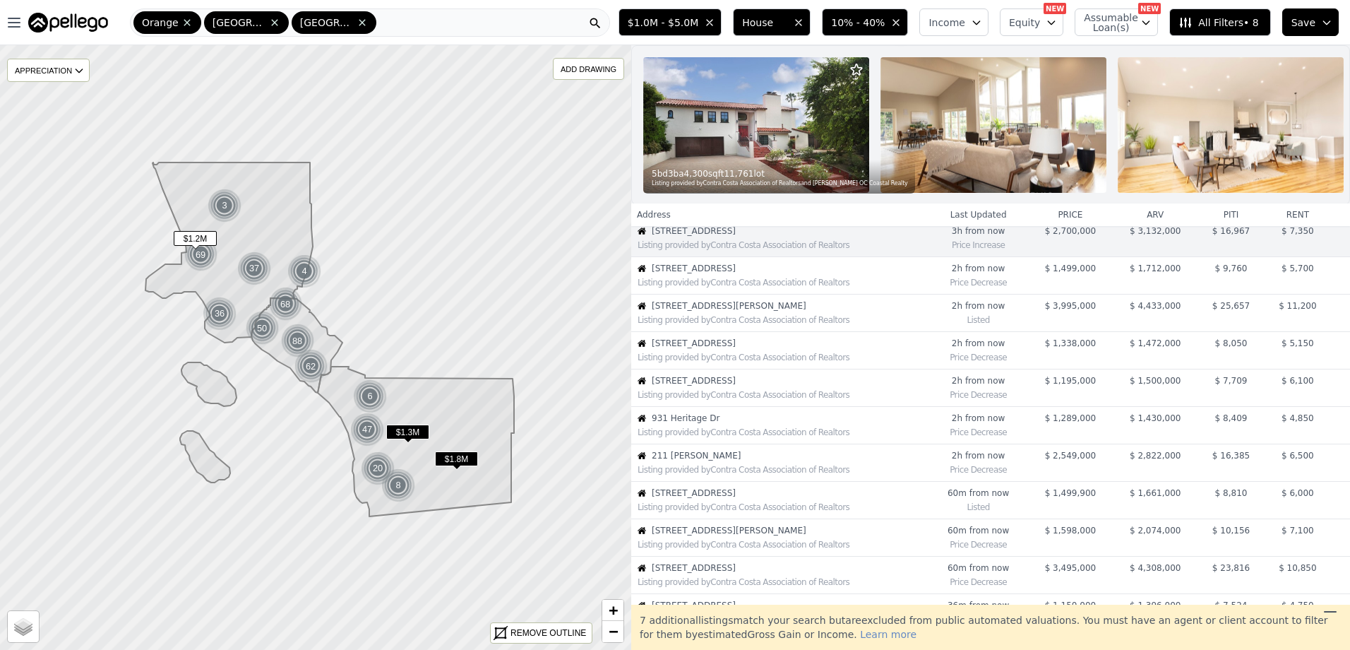
scroll to position [71, 0]
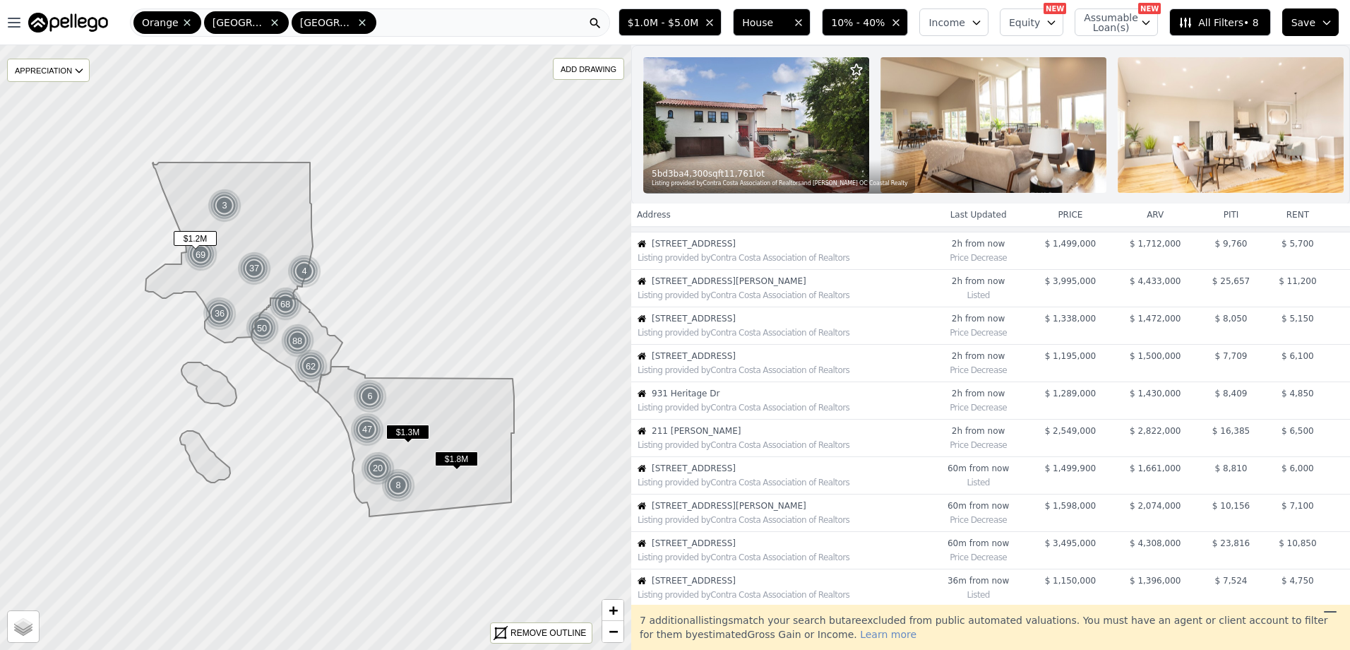
click at [893, 372] on div "Listing provided by Contra Costa Association of Realtors" at bounding box center [780, 368] width 296 height 14
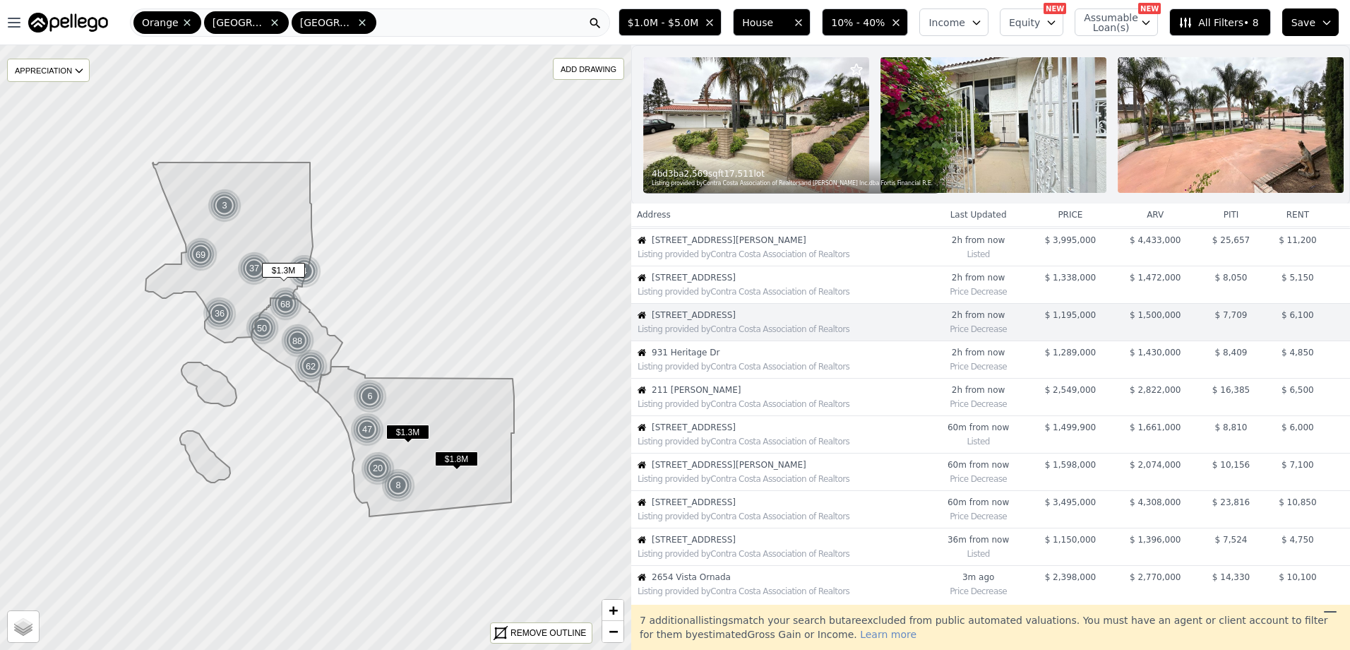
scroll to position [112, 0]
